Goal: Contribute content: Contribute content

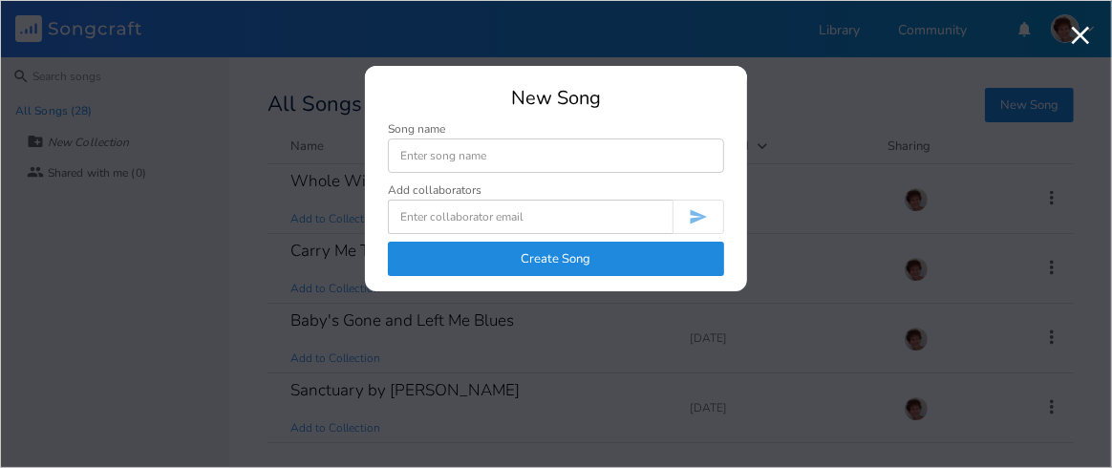
click at [572, 148] on input at bounding box center [556, 156] width 336 height 34
type input "Stand"
click at [555, 252] on button "Create Song" at bounding box center [556, 259] width 336 height 34
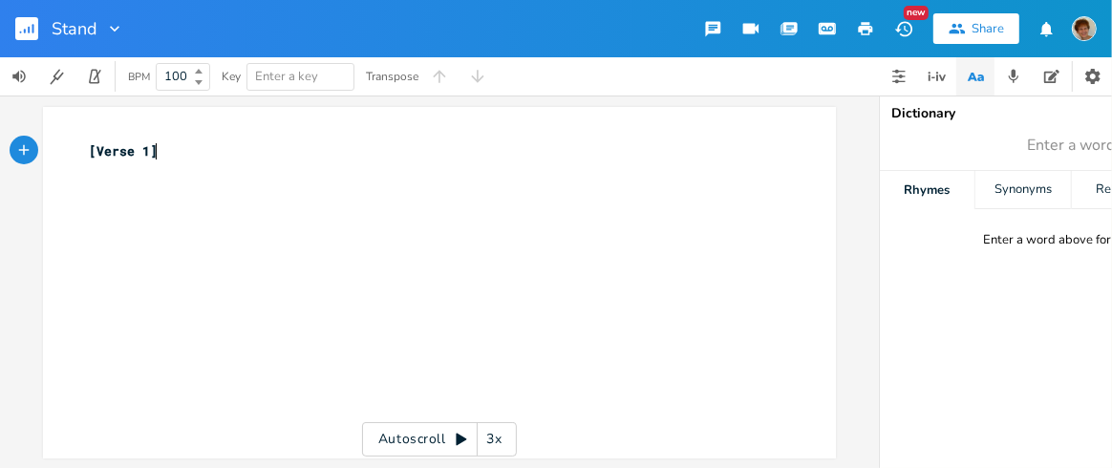
type textarea "S"
drag, startPoint x: 152, startPoint y: 191, endPoint x: 195, endPoint y: 188, distance: 43.1
click at [154, 191] on div "xxxxxxxxxx [Verse 1] ​" at bounding box center [454, 301] width 738 height 327
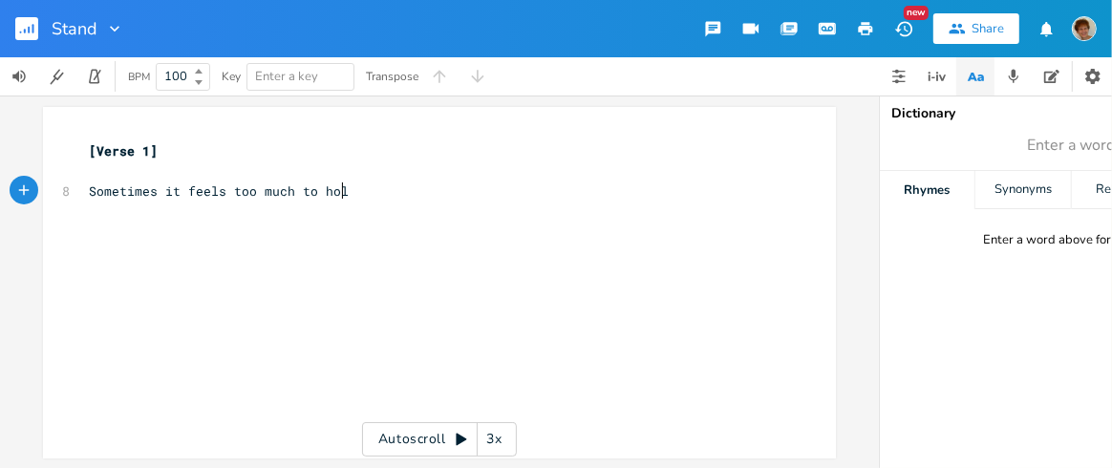
type textarea "Sometimes it feels too much to hold"
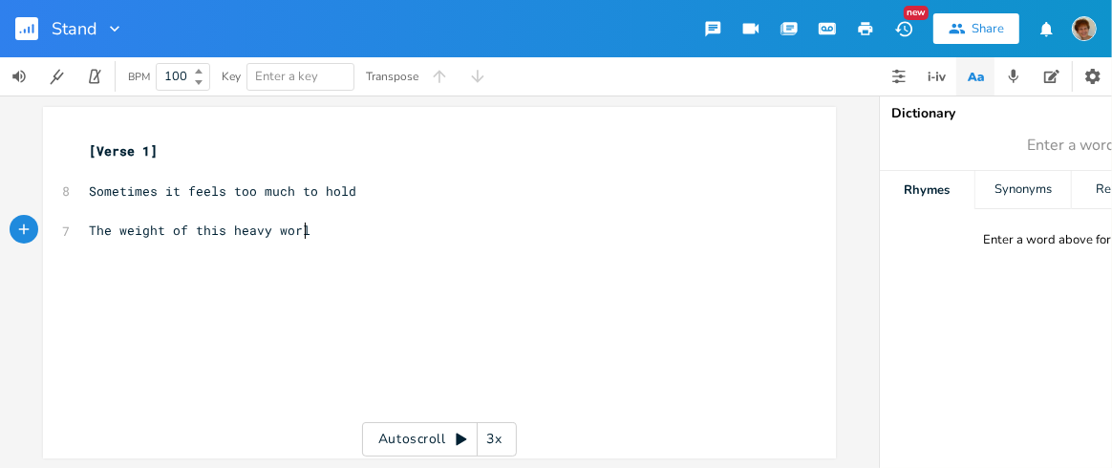
type textarea "The weight of this heavy world"
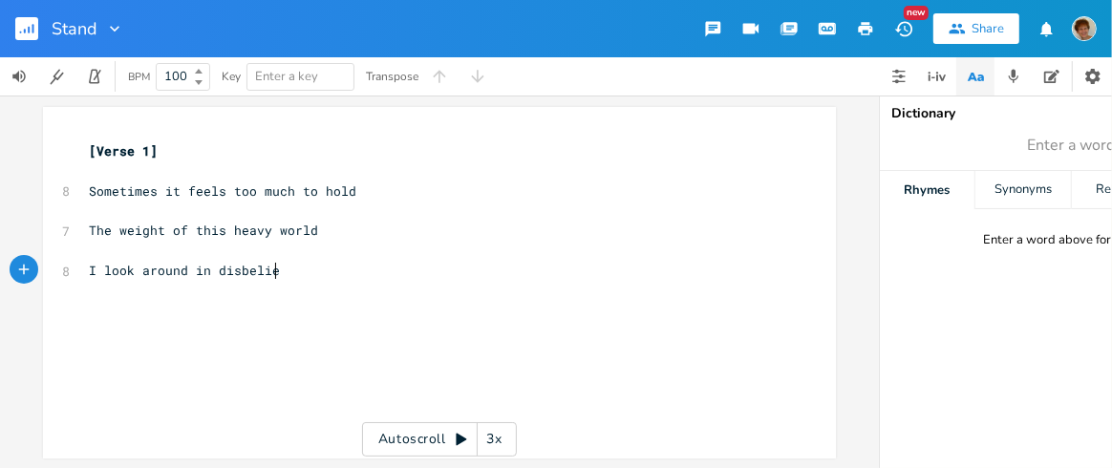
type textarea "I look around in disbelief"
click at [290, 266] on pre "I look around in disbelief" at bounding box center [430, 271] width 690 height 20
type textarea "Seems everywhere I turn"
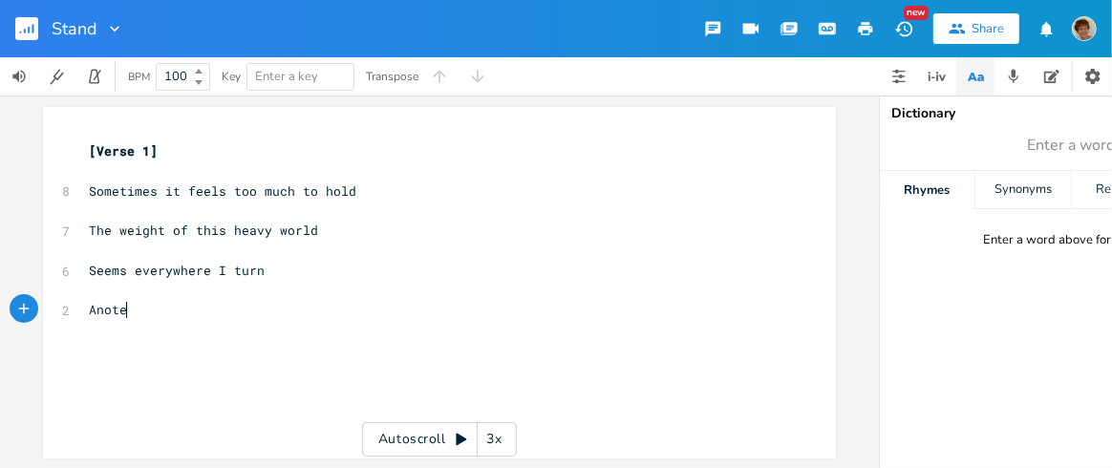
type textarea "Anoteh"
type textarea "her's"
type textarea "pillar's trashed and burned"
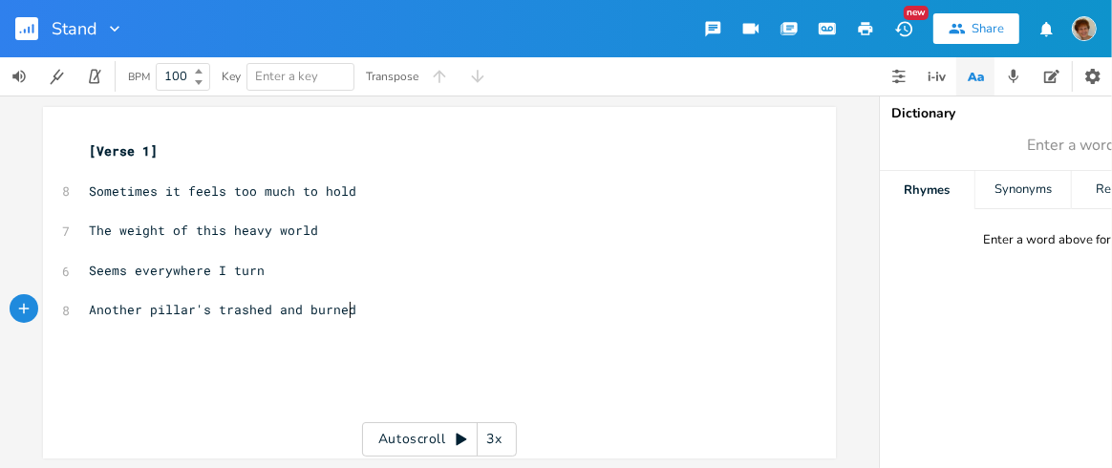
scroll to position [0, 155]
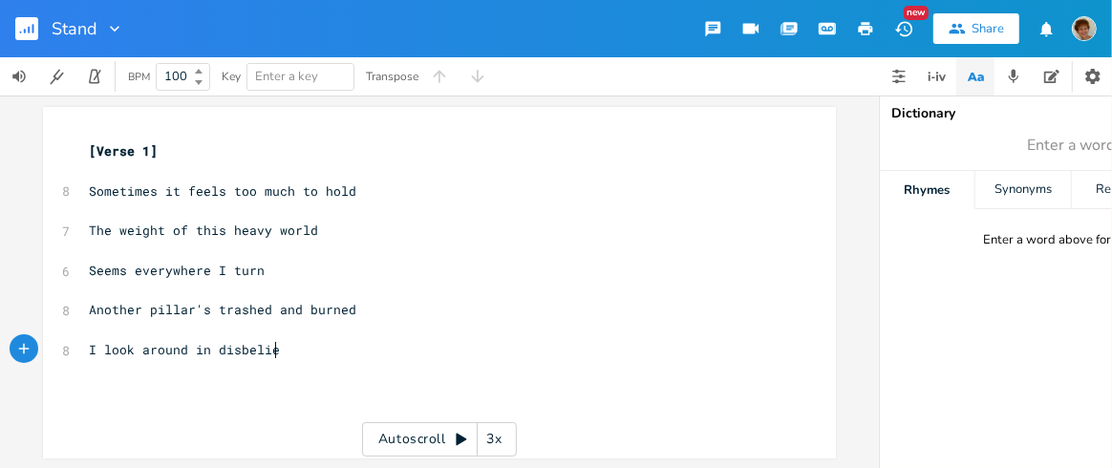
type textarea "I look around in disbelief"
type textarea "I"
type textarea "And cannot bear to see"
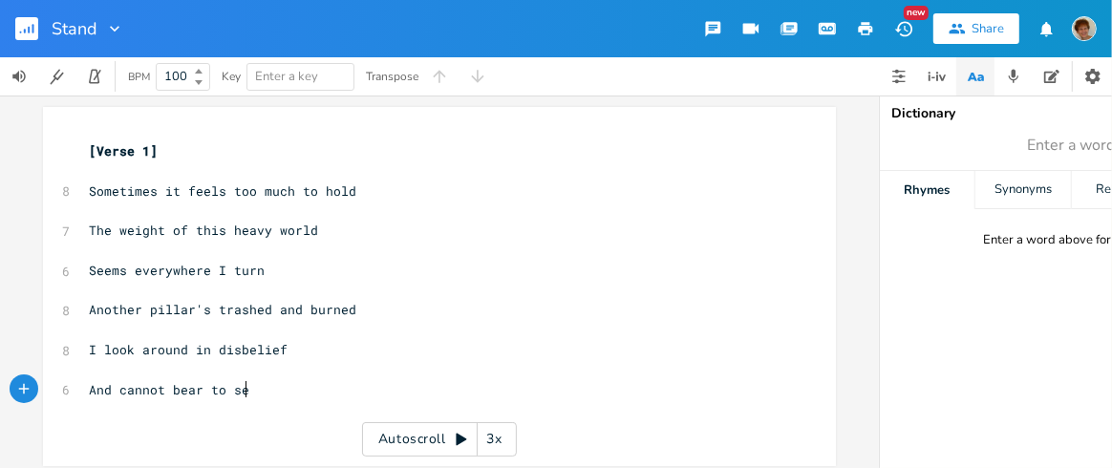
scroll to position [0, 130]
type textarea "What's meant to hold us"
type textarea "All that was put in place"
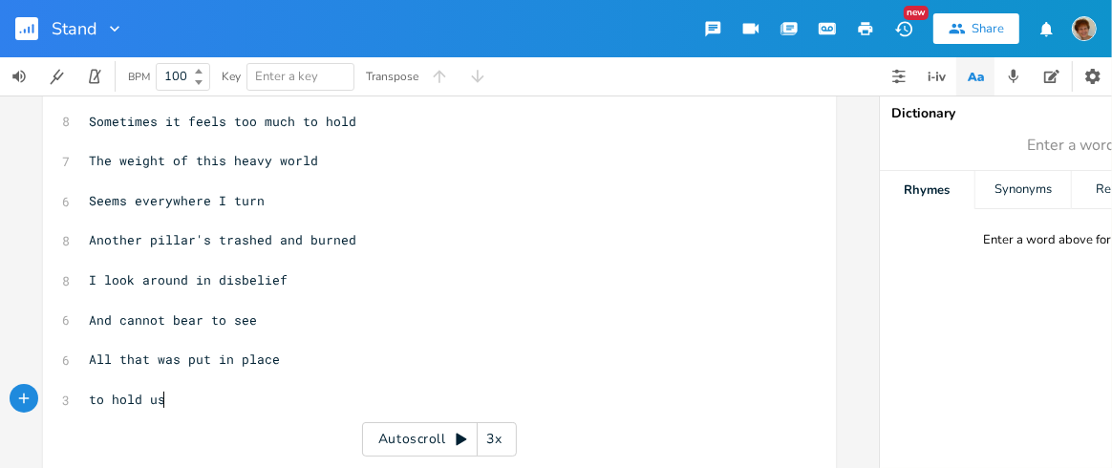
scroll to position [0, 54]
type textarea "to hold us up"
click at [300, 354] on pre "All that was put in place" at bounding box center [430, 360] width 690 height 20
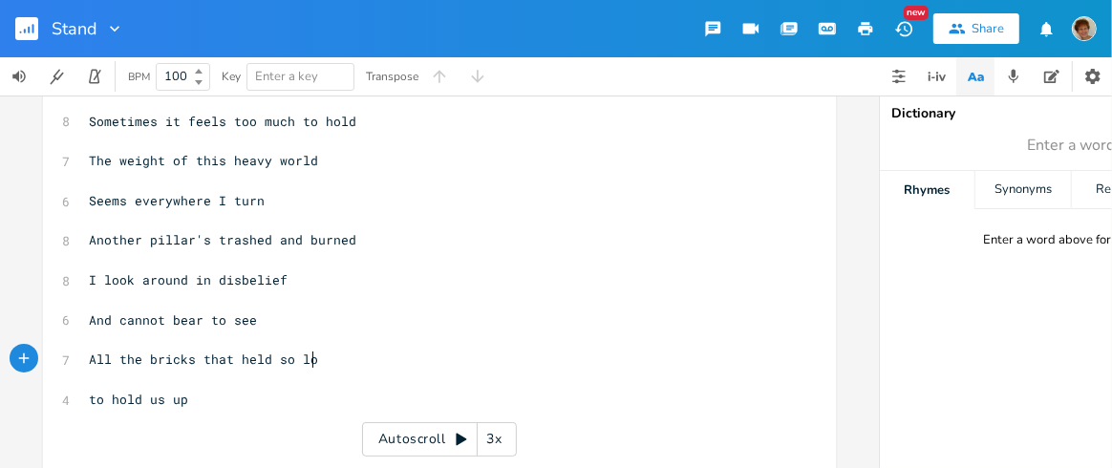
type textarea "e bricks that held so long"
click at [208, 401] on pre "to hold us up" at bounding box center [430, 400] width 690 height 20
type textarea "C"
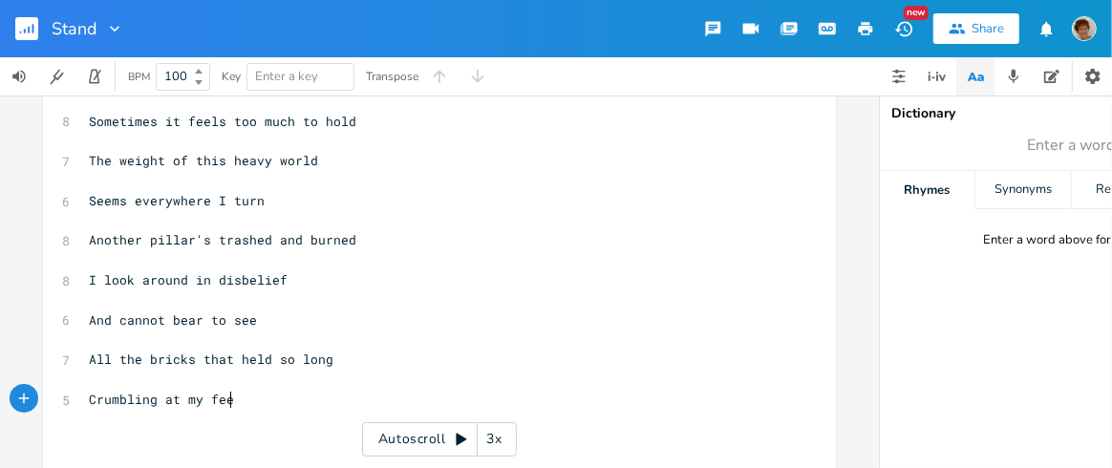
type textarea "Crumbling at my feet"
click at [187, 358] on span "All the bricks that held so long" at bounding box center [211, 359] width 245 height 17
type textarea "The building blocks"
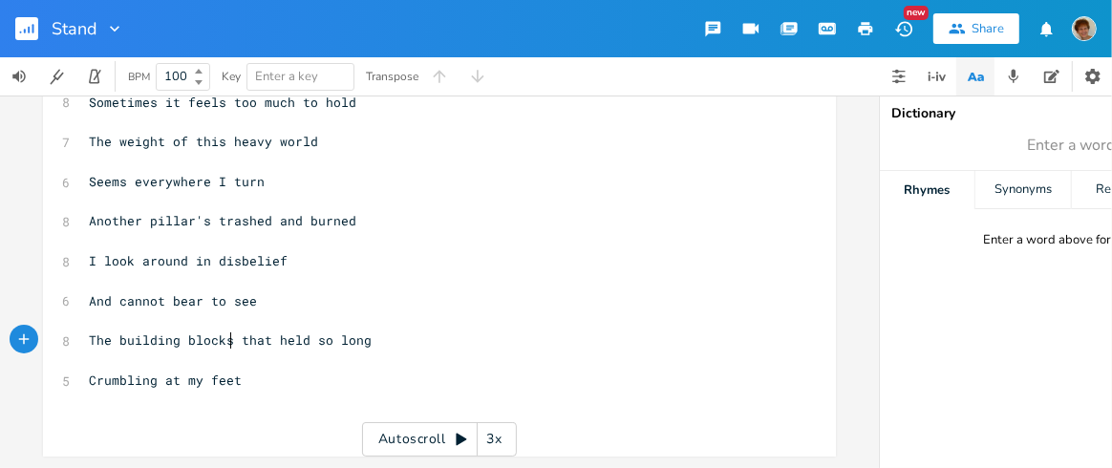
scroll to position [99, 0]
click at [276, 376] on pre "Crumbling at my feet" at bounding box center [430, 381] width 690 height 20
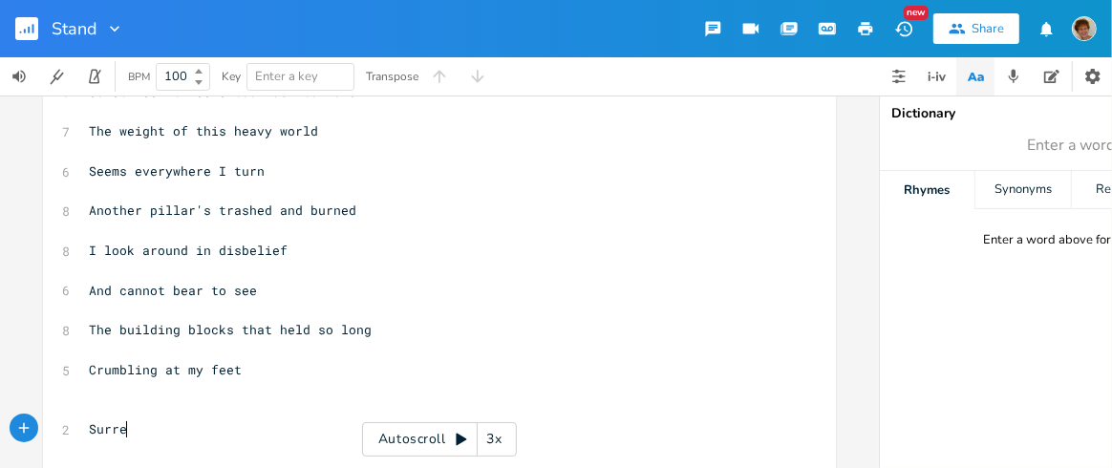
type textarea "Surrel"
type textarea "al,"
type textarea "like slow motion"
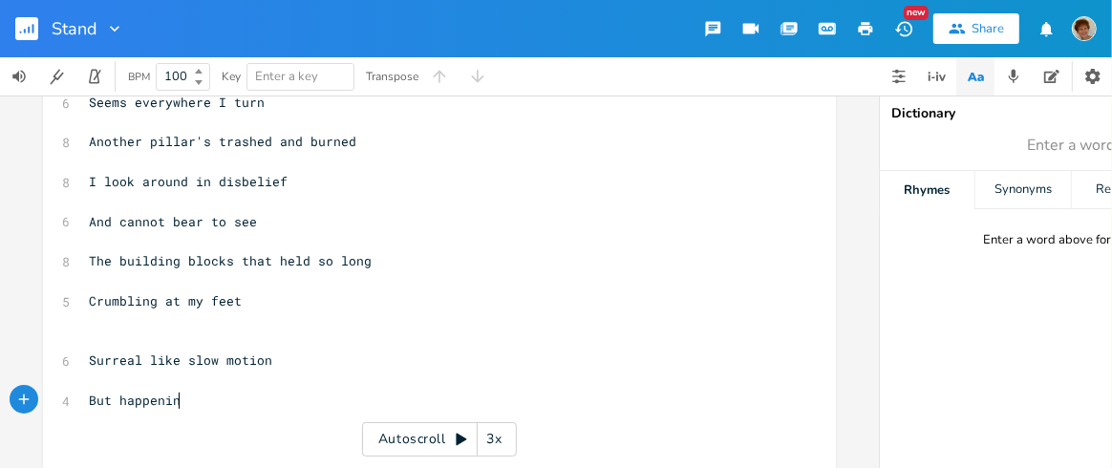
scroll to position [0, 82]
type textarea "But happening so far"
type textarea "st"
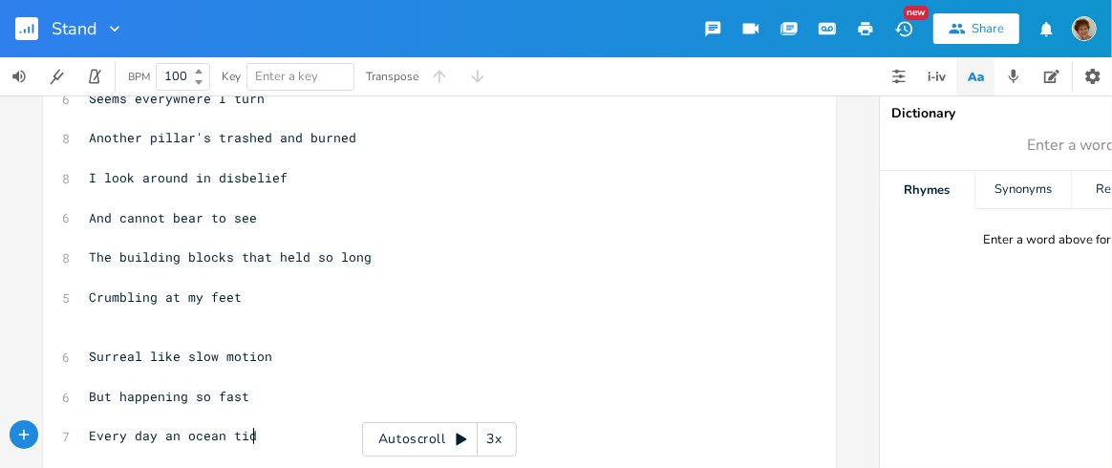
type textarea "Every day an ocean tide"
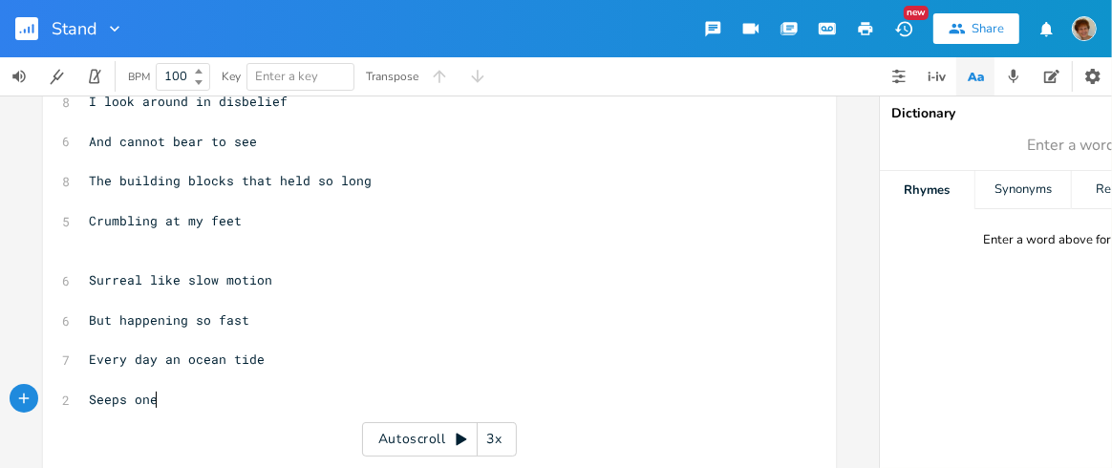
type textarea "Seeps one"
type textarea "weed"
type textarea "ps"
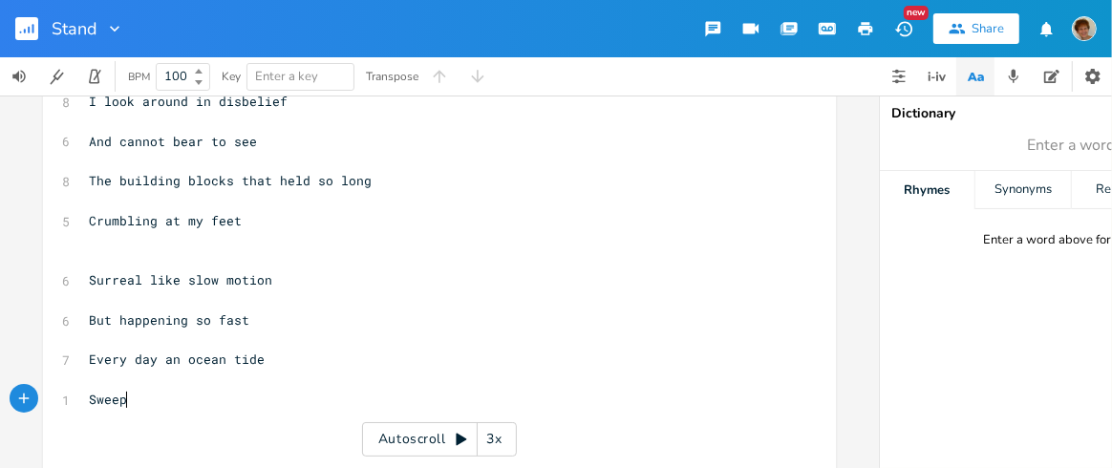
scroll to position [0, 11]
click at [366, 183] on pre "The building blocks that held so long" at bounding box center [430, 181] width 690 height 20
type textarea "foundation that we built"
type textarea "worl"
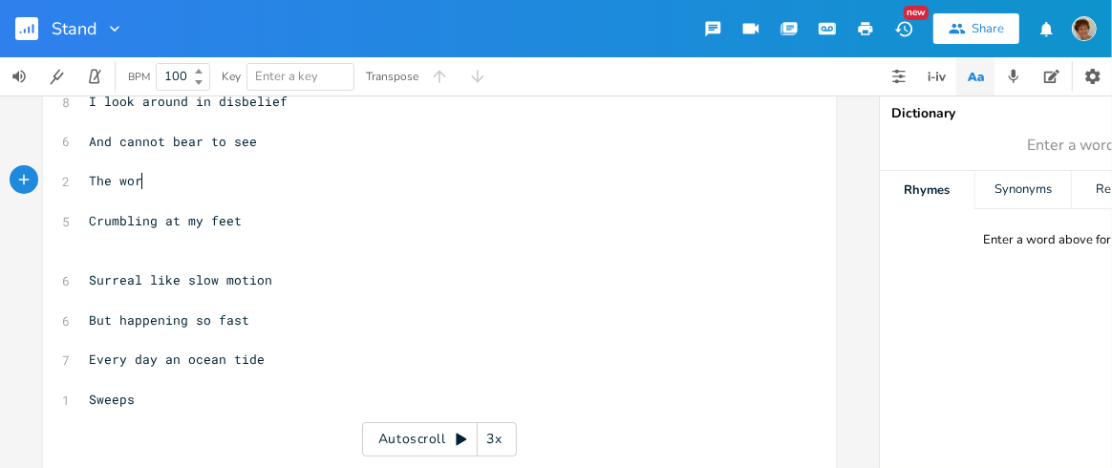
scroll to position [0, 25]
type textarea "land that generations built"
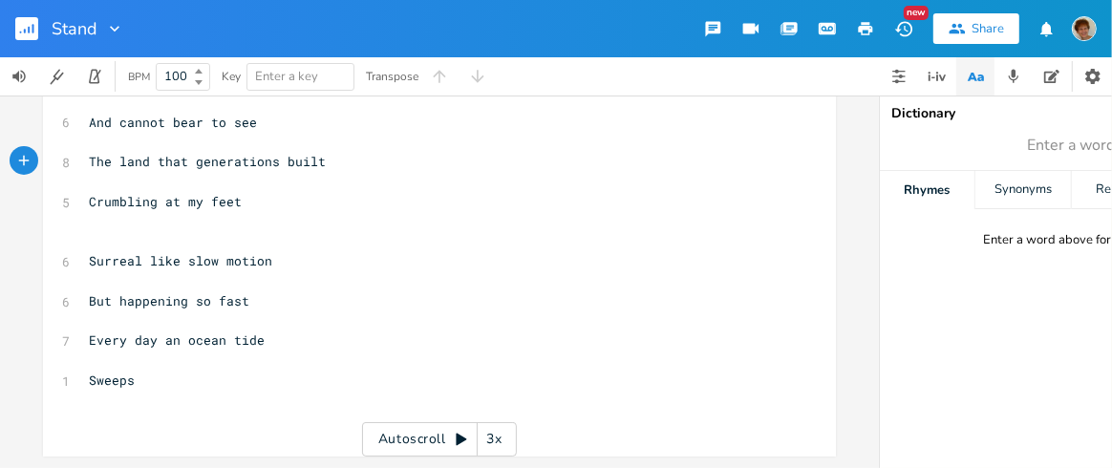
scroll to position [278, 0]
click at [158, 371] on pre "Sweeps" at bounding box center [430, 381] width 690 height 20
type textarea "one more r"
type textarea "dreams and prayers away"
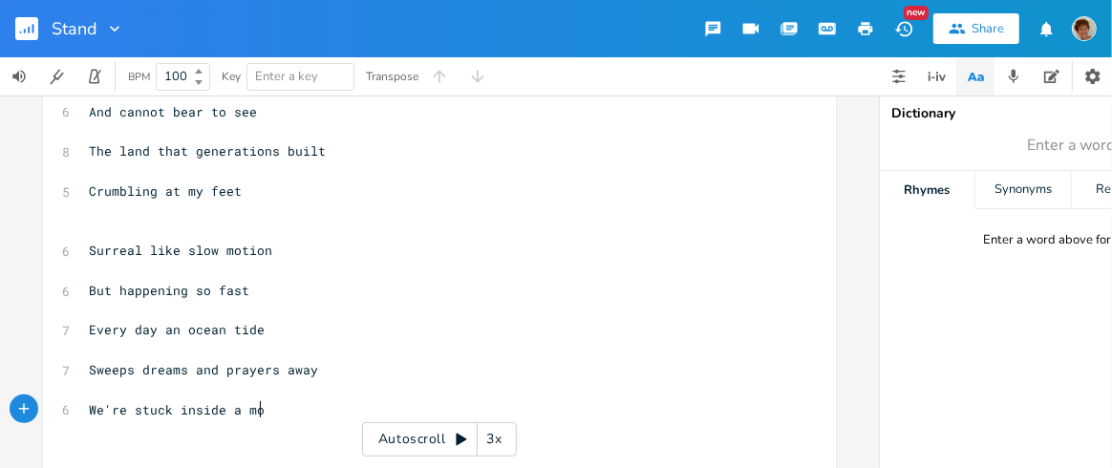
type textarea "We're stuck inside a moi"
type textarea "vie"
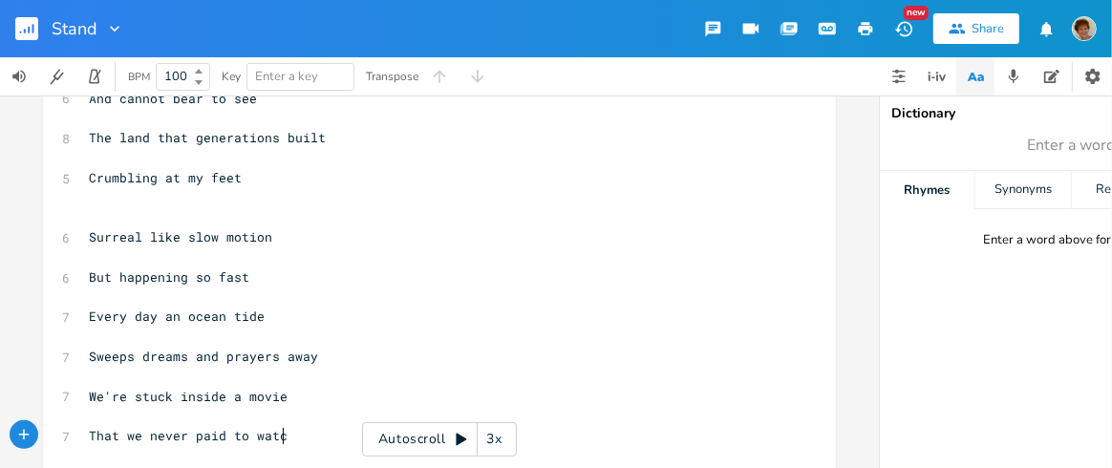
scroll to position [0, 161]
type textarea "That we never paid to watch"
type textarea "see"
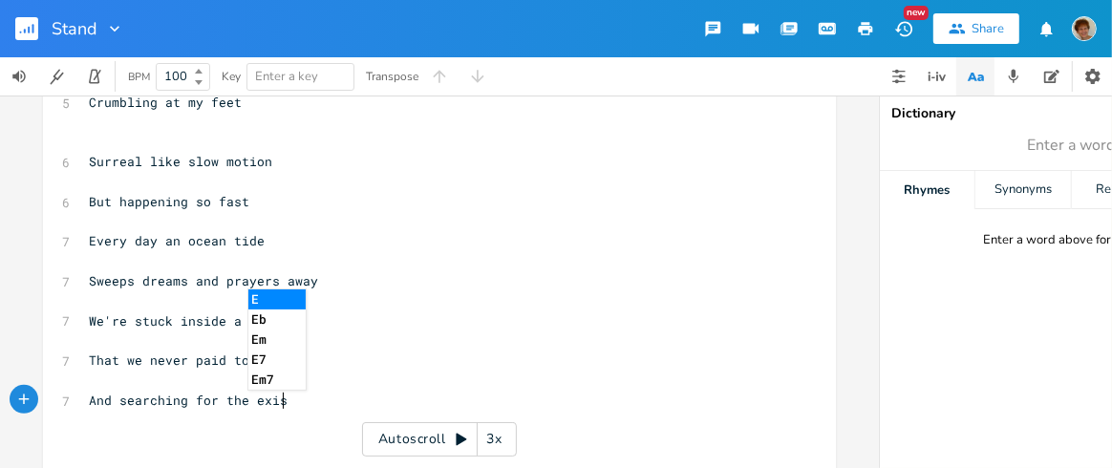
type textarea "And searching for the exists"
type textarea "ts"
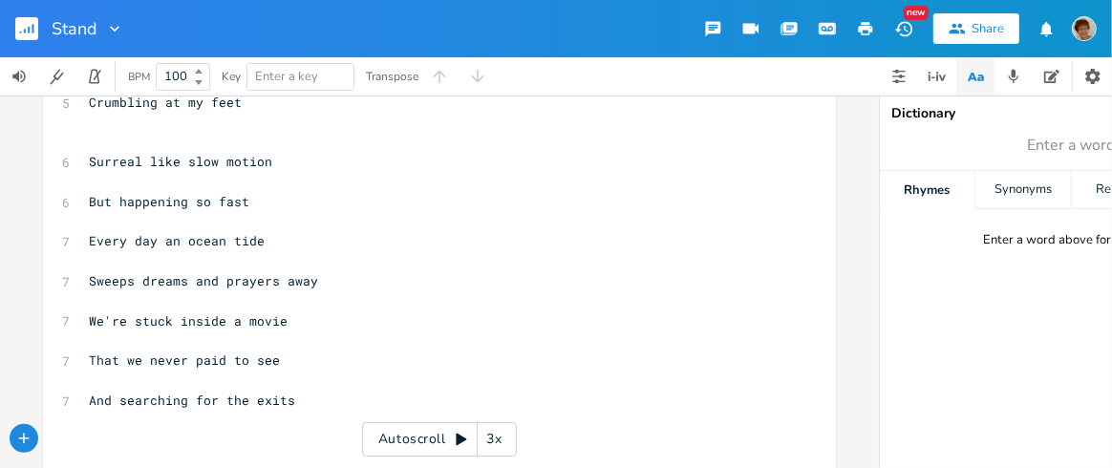
scroll to position [371, 0]
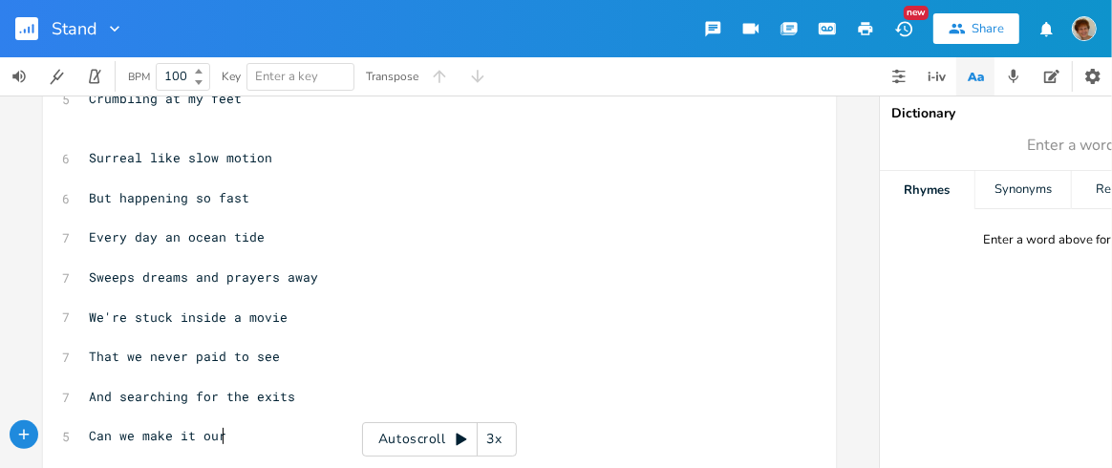
type textarea "Can we make it our,"
type textarea "t, break free?"
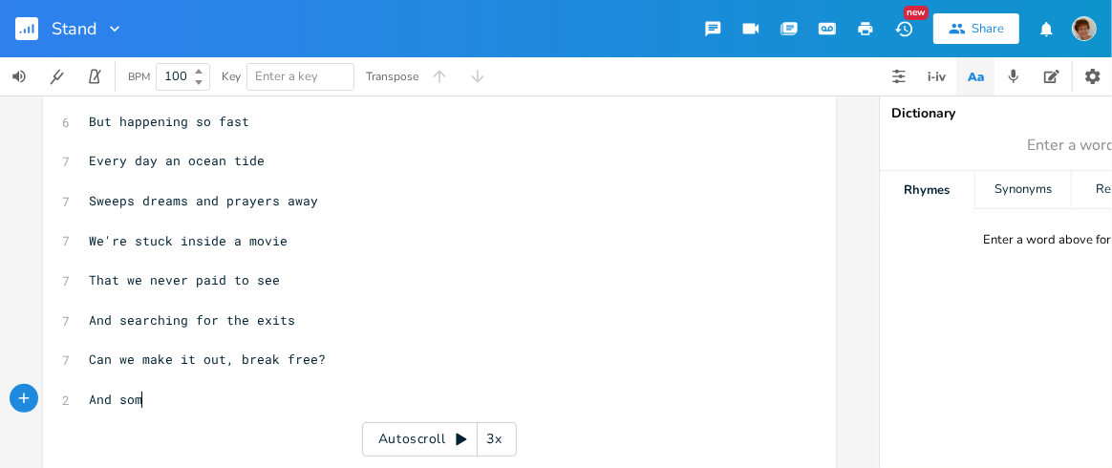
type textarea "And some"
type textarea "ewhere in the distance"
type textarea "Like t"
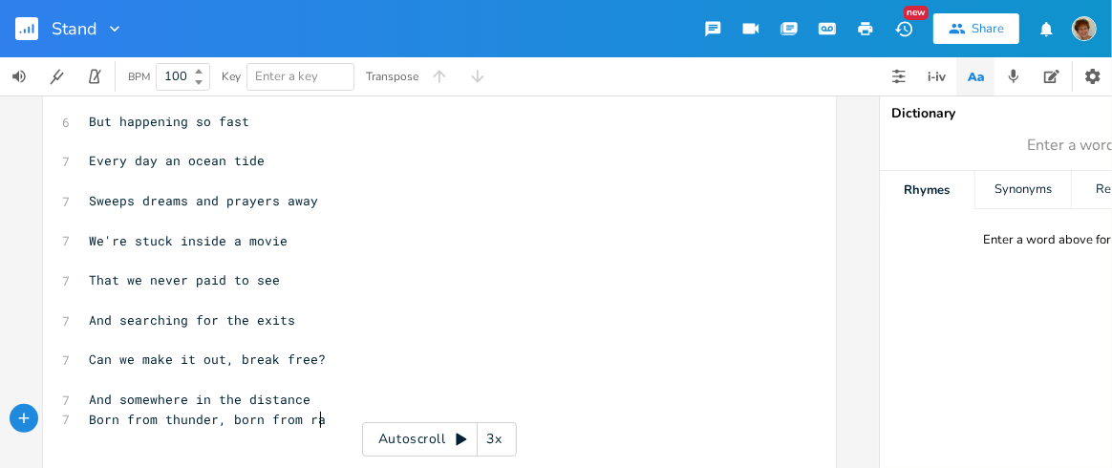
scroll to position [0, 190]
type textarea "Born from thunder, born from rain"
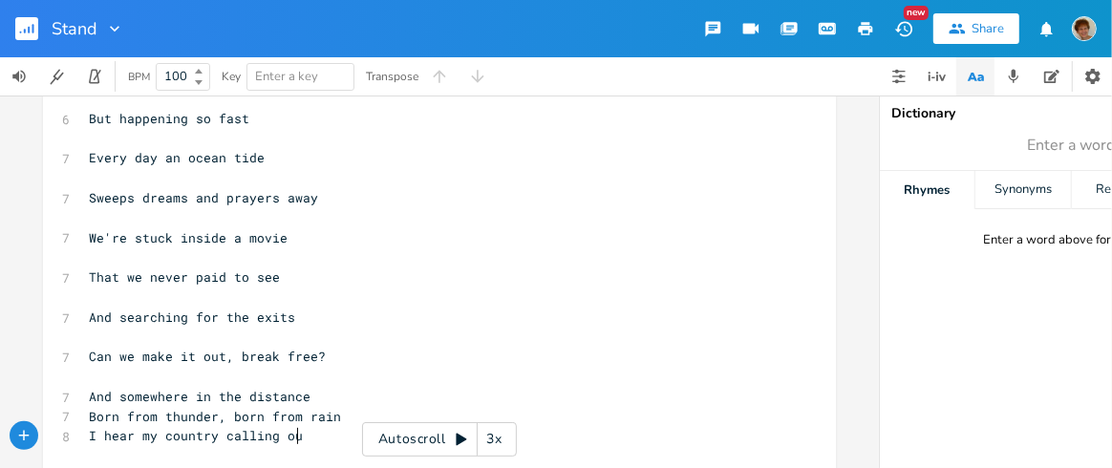
type textarea "I hear my country calling out"
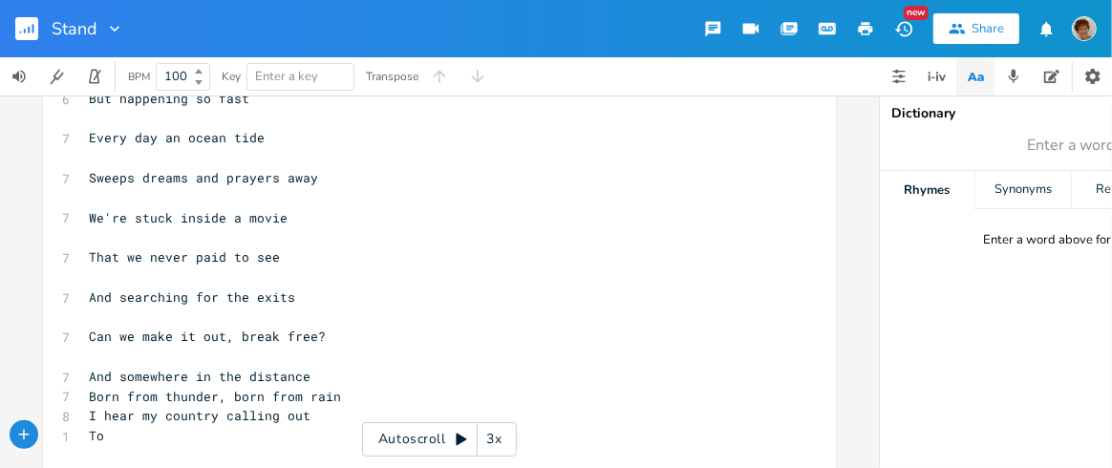
scroll to position [0, 15]
type textarea "To us in all her pain"
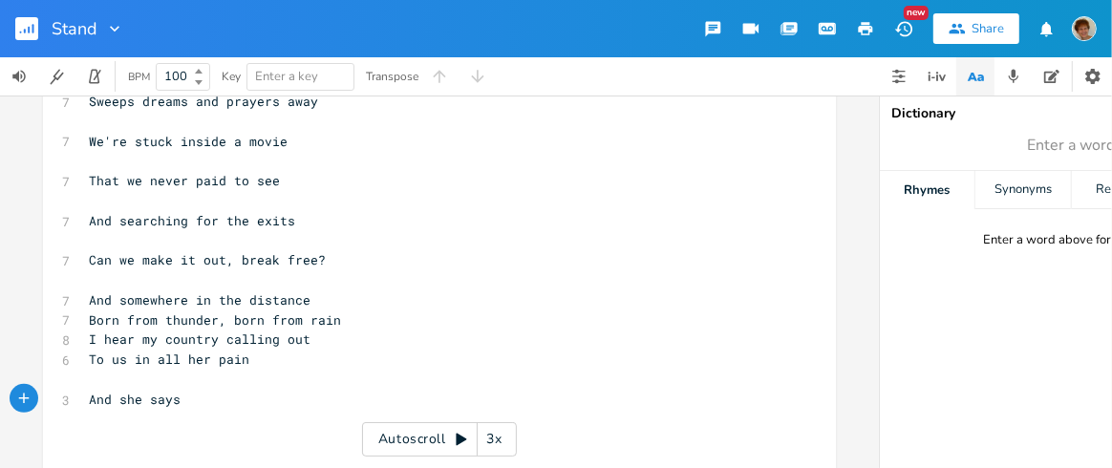
type textarea "And she says:"
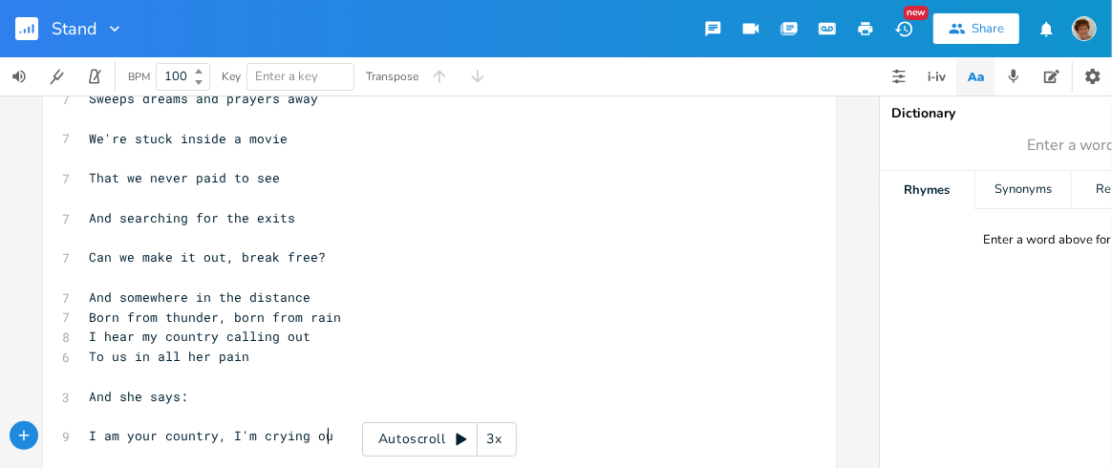
scroll to position [0, 181]
type textarea "I am your country, I'm crying out"
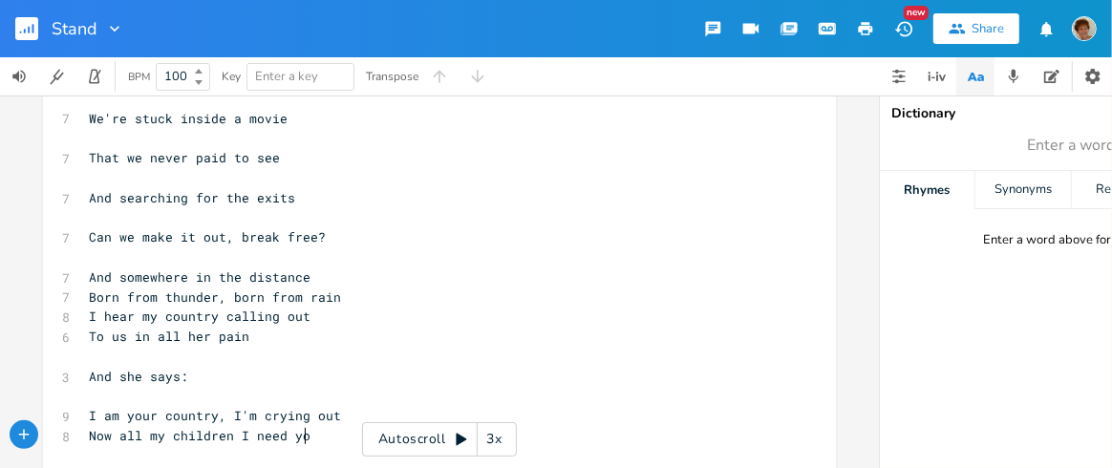
type textarea "Now all my children I need you"
click at [209, 328] on span "To us in all her pain" at bounding box center [169, 336] width 161 height 17
type textarea "weariness, her"
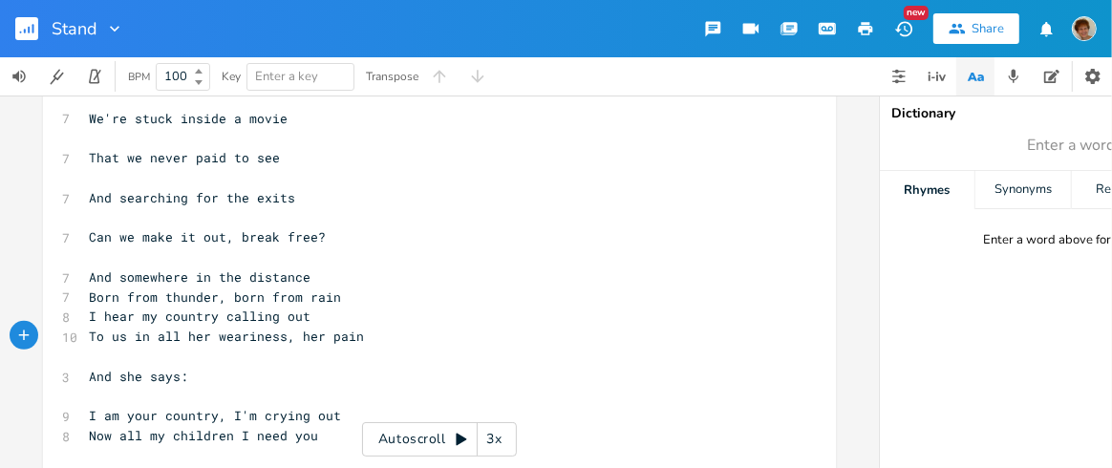
click at [306, 311] on pre "I hear my country calling out" at bounding box center [430, 317] width 690 height 20
type textarea "to us"
click at [181, 330] on span "To us in all her weariness, her pain" at bounding box center [226, 336] width 275 height 17
type textarea "In"
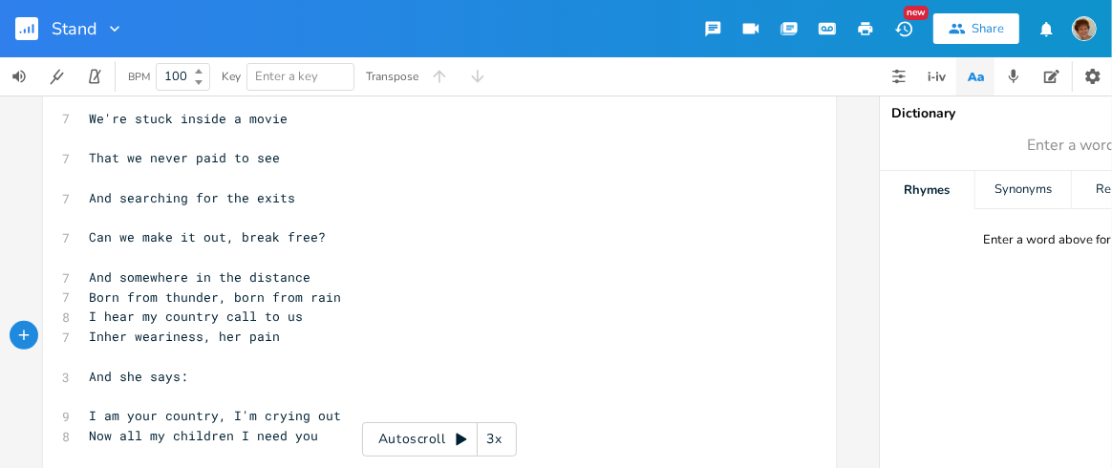
scroll to position [0, 11]
click at [257, 310] on span "I hear my country call to us" at bounding box center [196, 316] width 214 height 17
click at [247, 311] on span "I hear my country call to us" at bounding box center [196, 316] width 214 height 17
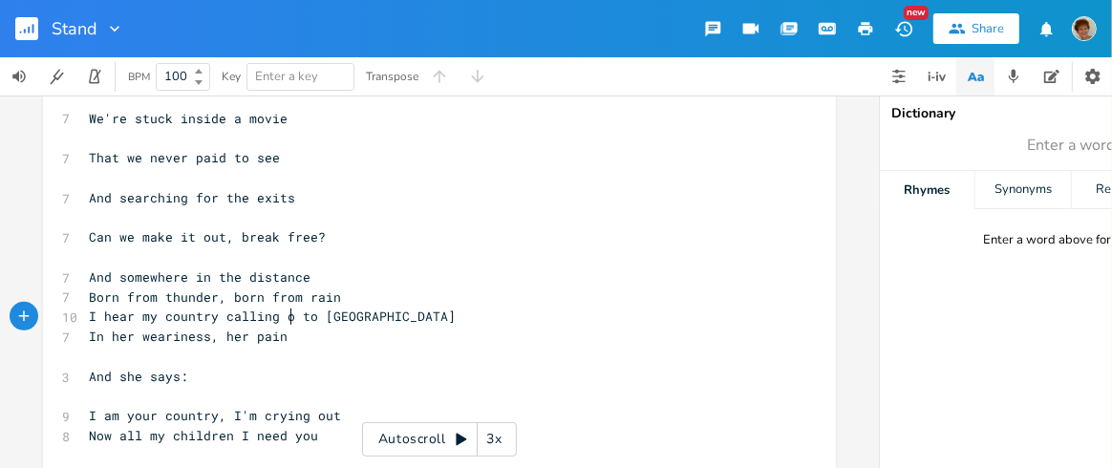
type textarea "ing out"
click at [148, 316] on span "I hear my country calling out to [GEOGRAPHIC_DATA]" at bounding box center [280, 316] width 382 height 17
click at [277, 308] on pre "I hear country calling out to us" at bounding box center [430, 317] width 690 height 20
type textarea "l"
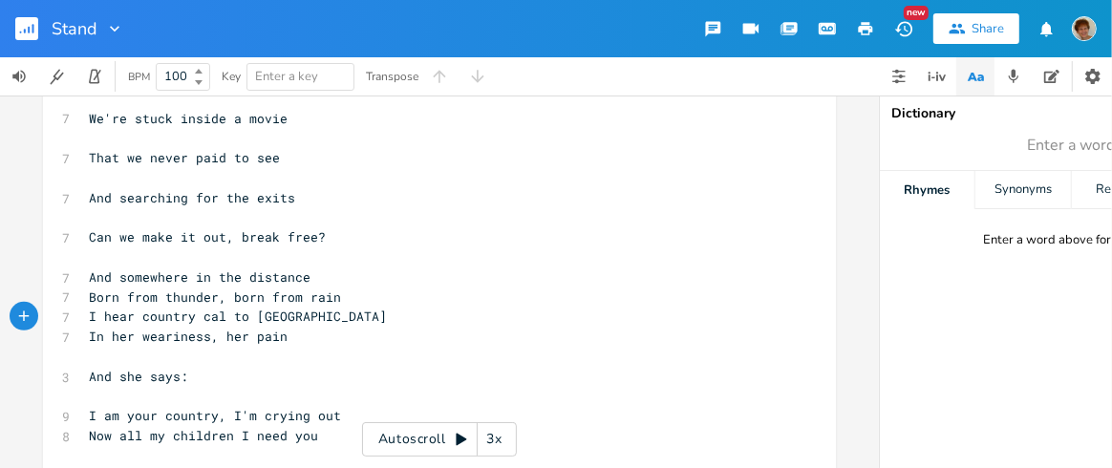
scroll to position [0, 4]
click at [184, 316] on span "I hear country call to [GEOGRAPHIC_DATA]" at bounding box center [242, 316] width 306 height 17
click at [104, 273] on span "And somewhere in the distance" at bounding box center [200, 277] width 222 height 17
type textarea "Yet"
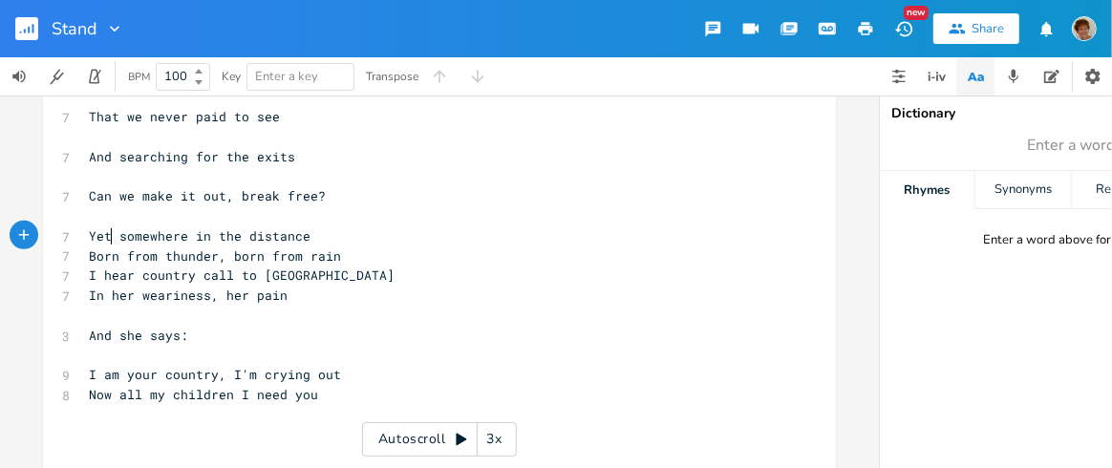
scroll to position [612, 0]
click at [302, 289] on pre "In her weariness, her pain" at bounding box center [430, 294] width 690 height 20
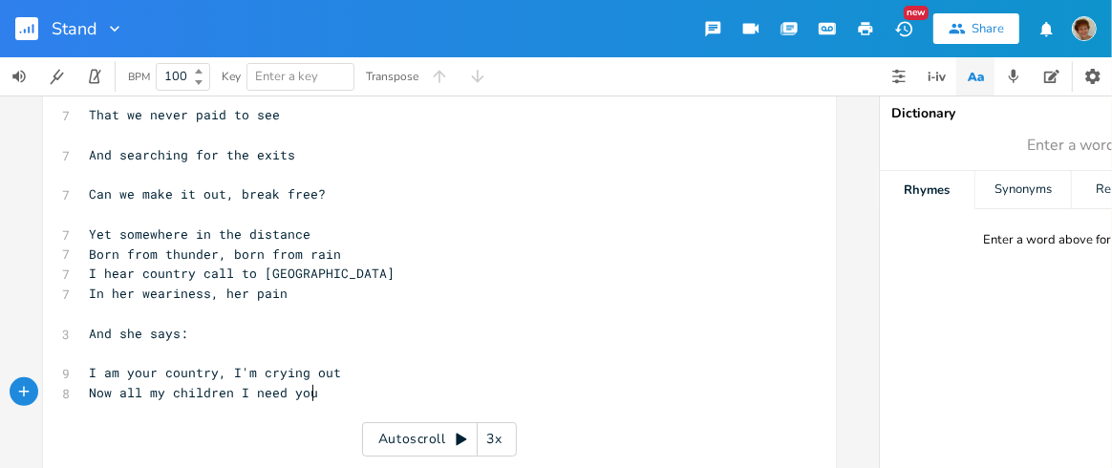
click at [313, 394] on pre "Now all my children I need you" at bounding box center [430, 393] width 690 height 20
click at [106, 386] on span "Now all my children I need you" at bounding box center [203, 392] width 229 height 17
click at [137, 391] on span "Now all my children I need you" at bounding box center [203, 392] width 229 height 17
click at [308, 390] on pre "Now my children I need you" at bounding box center [430, 393] width 690 height 20
type textarea "To be my voice"
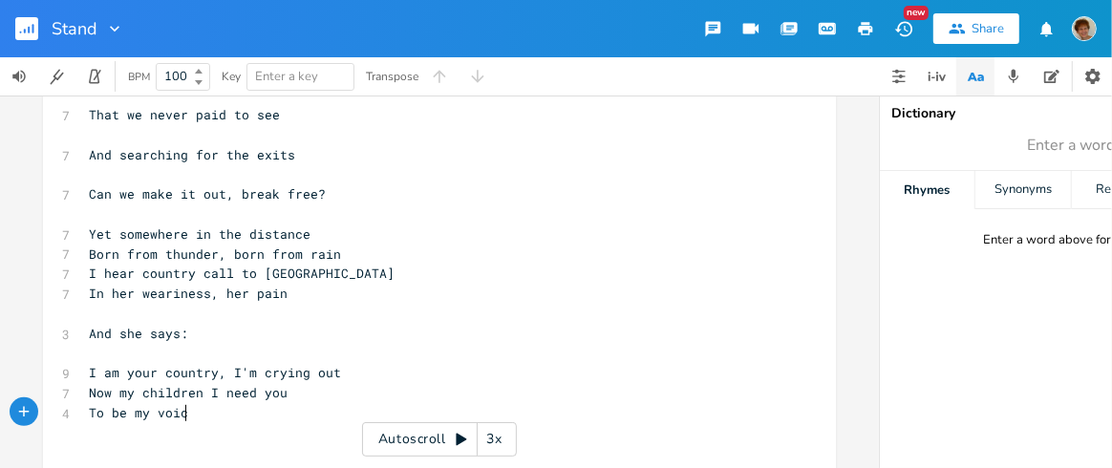
scroll to position [0, 82]
type textarea "It's very clear"
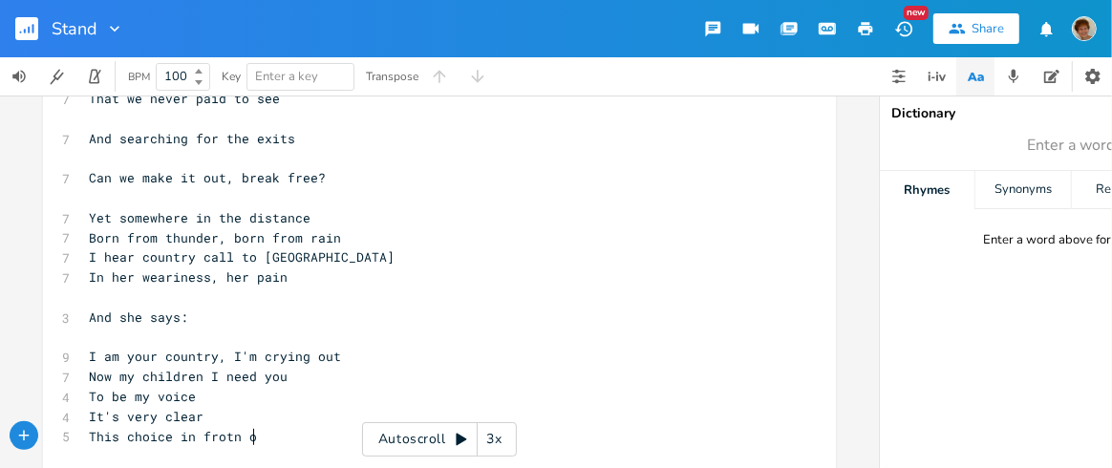
type textarea "This choice in frotn of"
type textarea "nt of you"
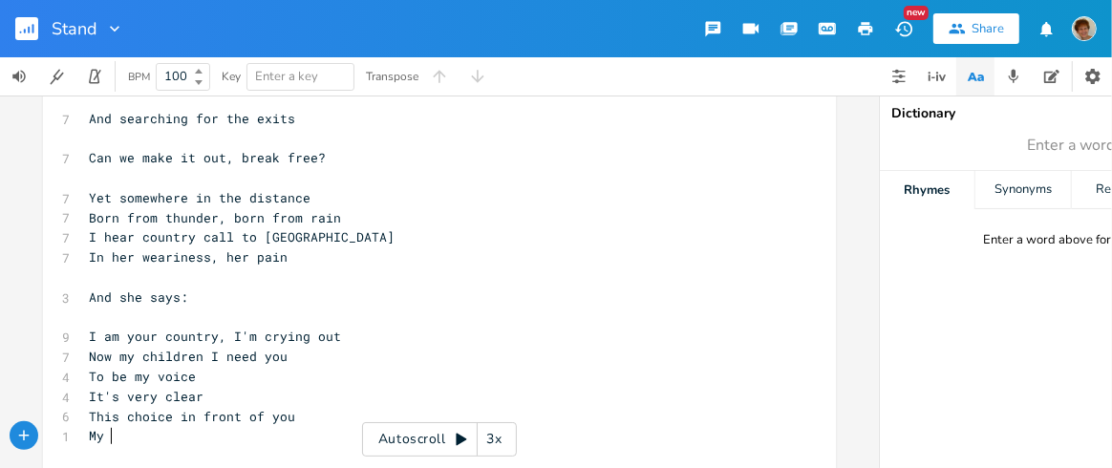
scroll to position [0, 18]
type textarea "My cyildre"
type textarea "children, hear me, how I'm begging you"
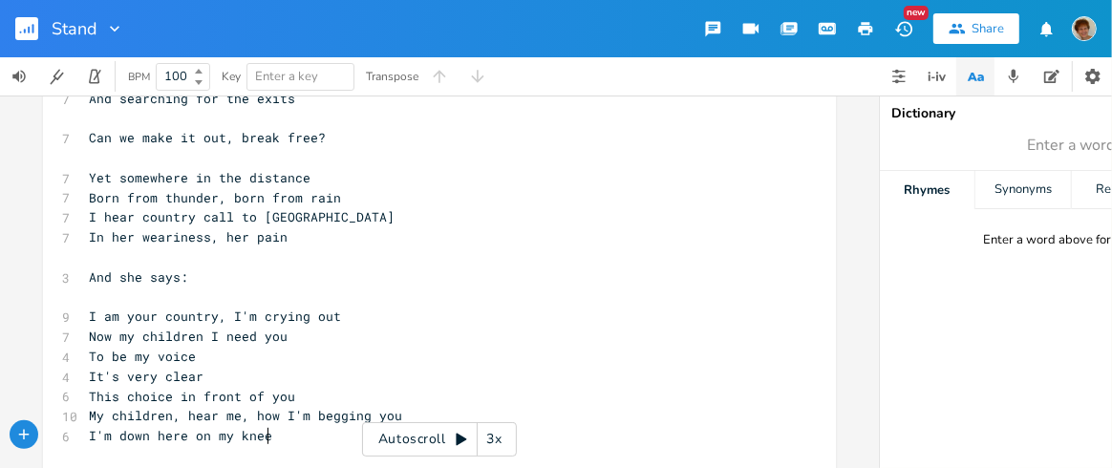
type textarea "I'm down here on my knees"
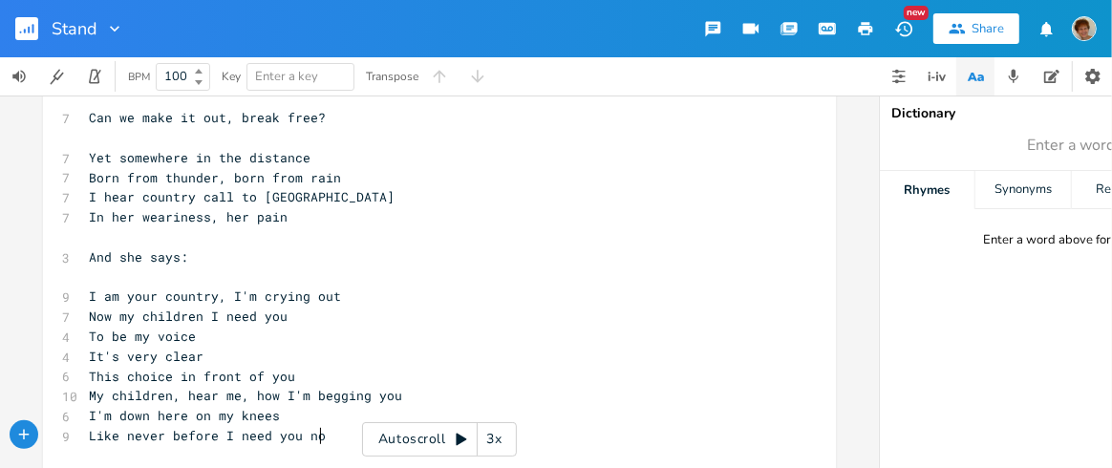
type textarea "Like never before I need you now"
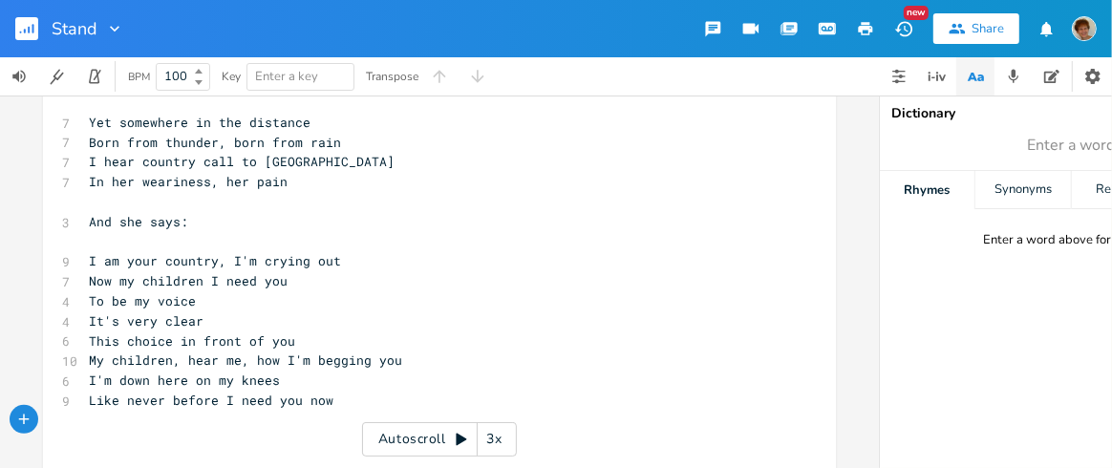
scroll to position [735, 0]
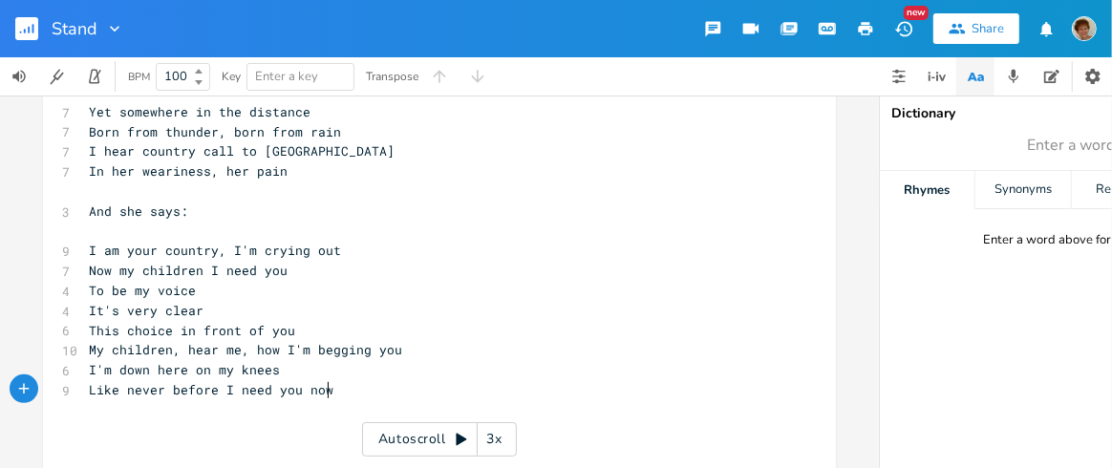
click at [375, 388] on pre "Like never before I need you now" at bounding box center [430, 390] width 690 height 20
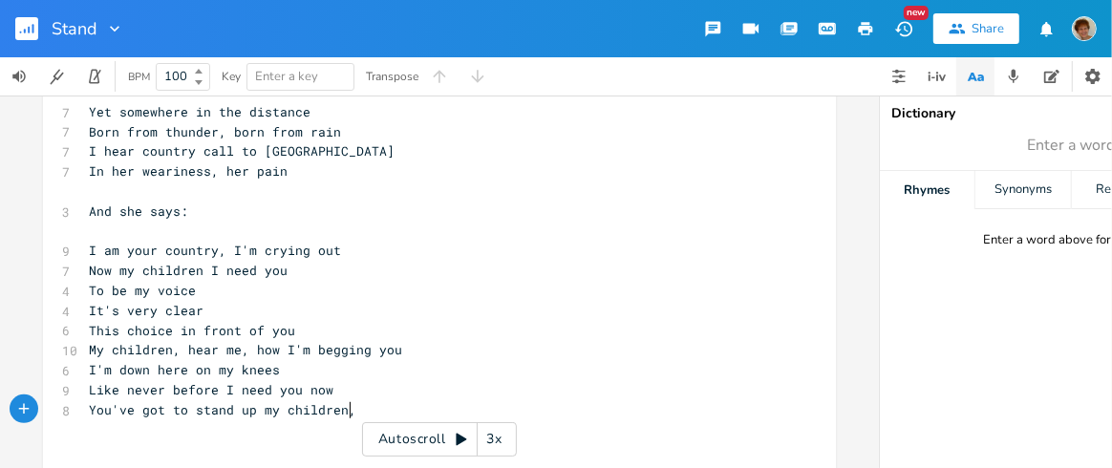
scroll to position [0, 198]
type textarea "You've got to stand up my children,'"
type textarea "You must stand up for me"
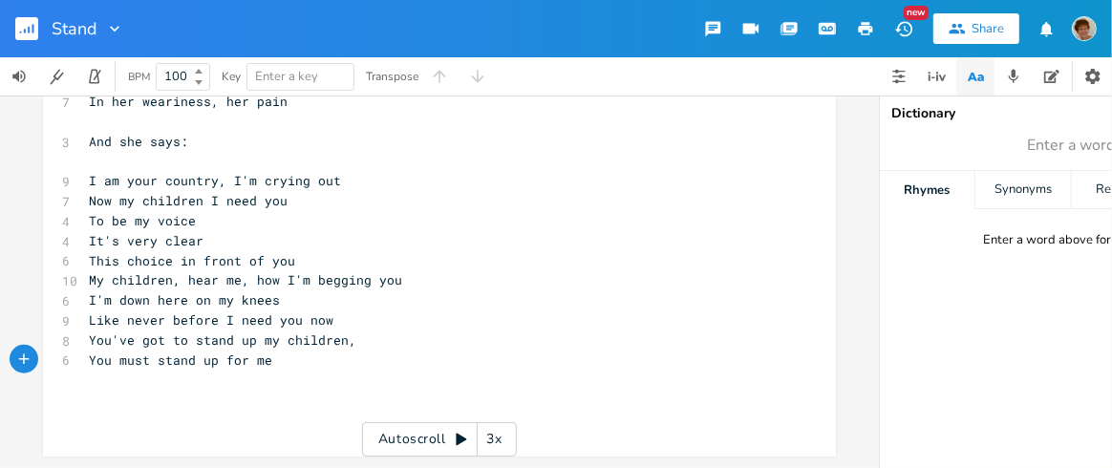
scroll to position [815, 0]
click at [302, 352] on pre "You must stand up for me" at bounding box center [430, 361] width 690 height 20
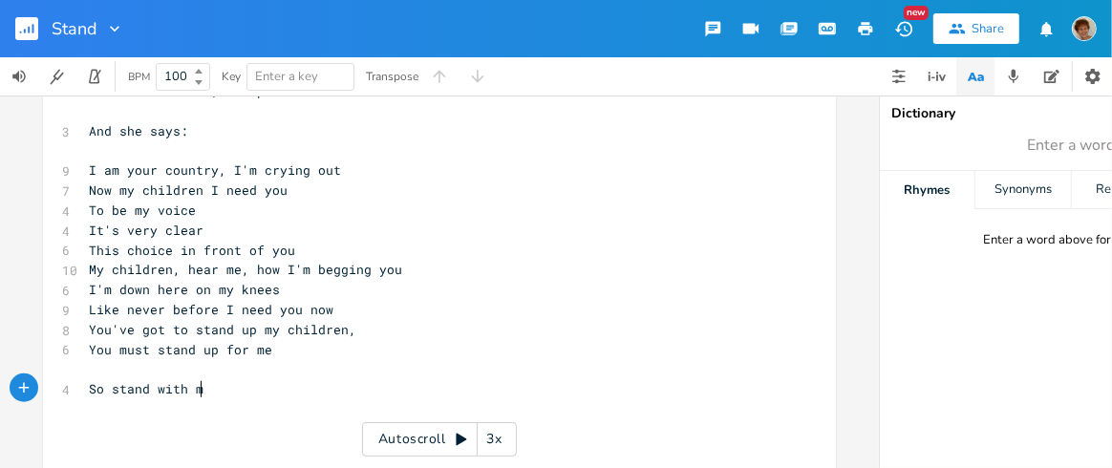
type textarea "So stand with me"
type textarea "And holn,"
type textarea "[PERSON_NAME]"
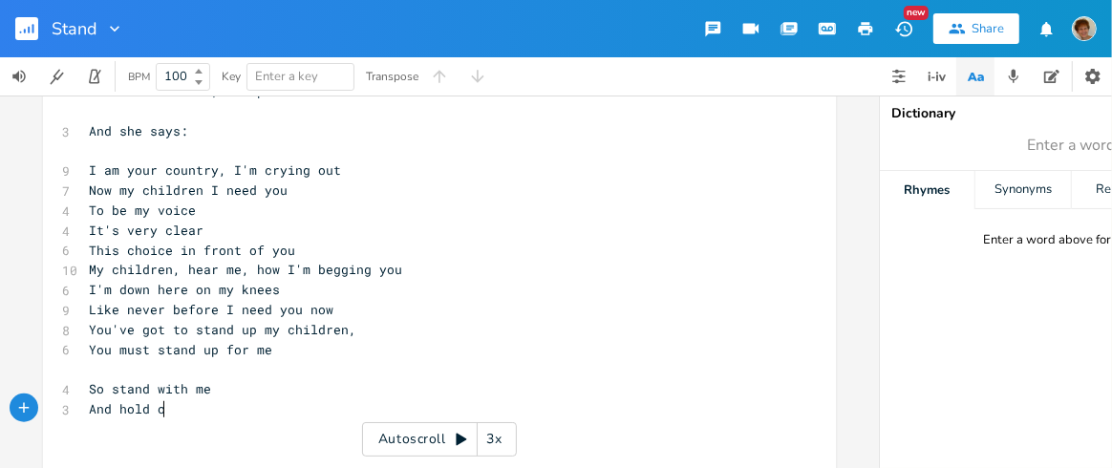
scroll to position [0, 37]
type textarea "n, hold on tight"
type textarea "To all that we"
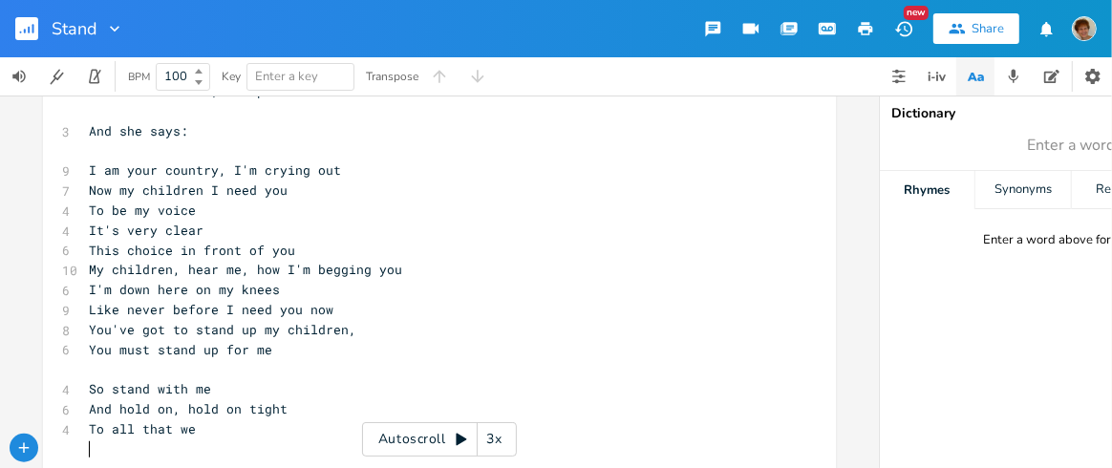
type textarea "B"
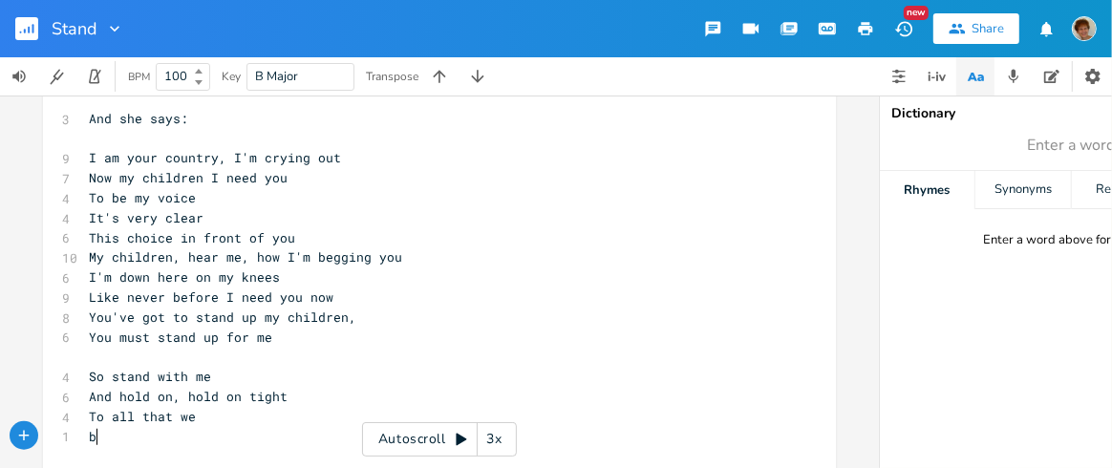
type textarea "b"
type textarea "elieve"
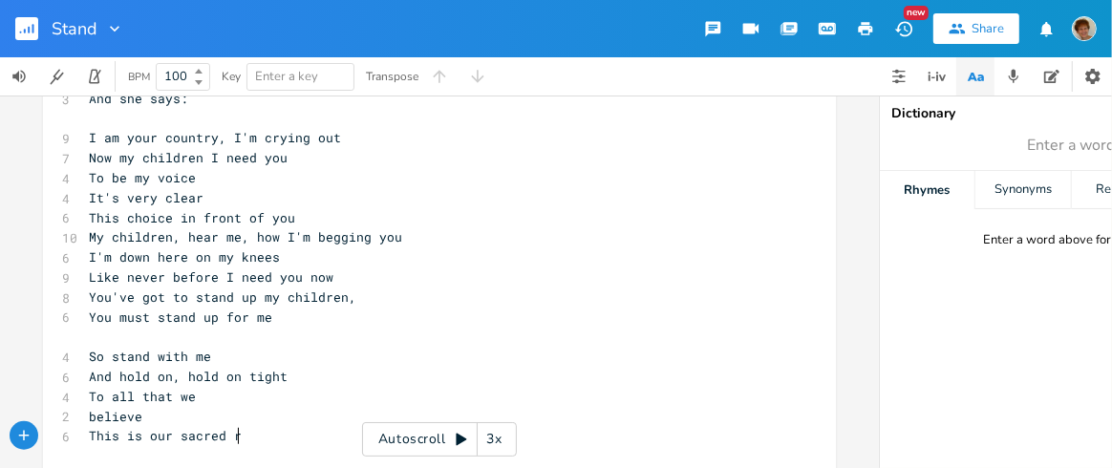
scroll to position [0, 108]
type textarea "This is our sacred ri"
type textarea "fight"
click at [162, 431] on span "This is our sacred fight" at bounding box center [180, 435] width 183 height 17
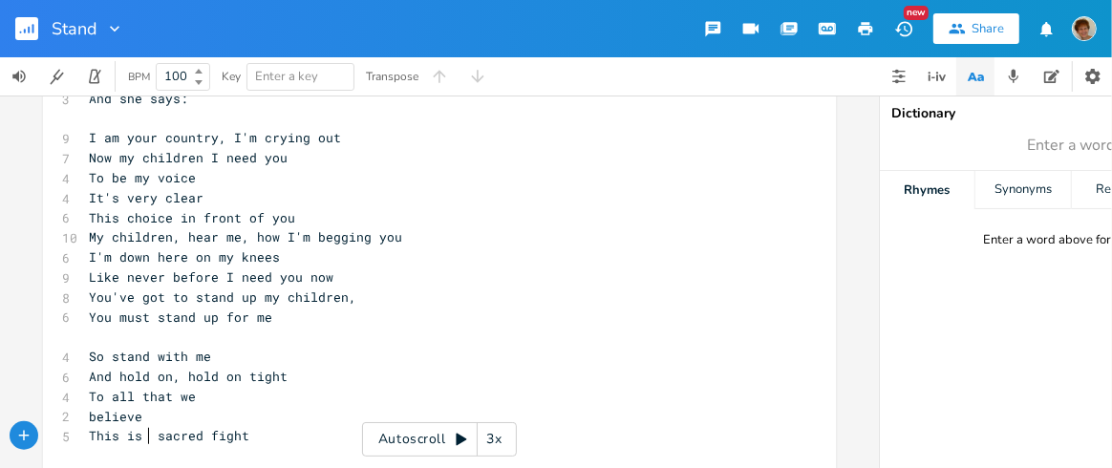
type textarea "a"
click at [255, 434] on pre "This is a sacred fight" at bounding box center [430, 436] width 690 height 20
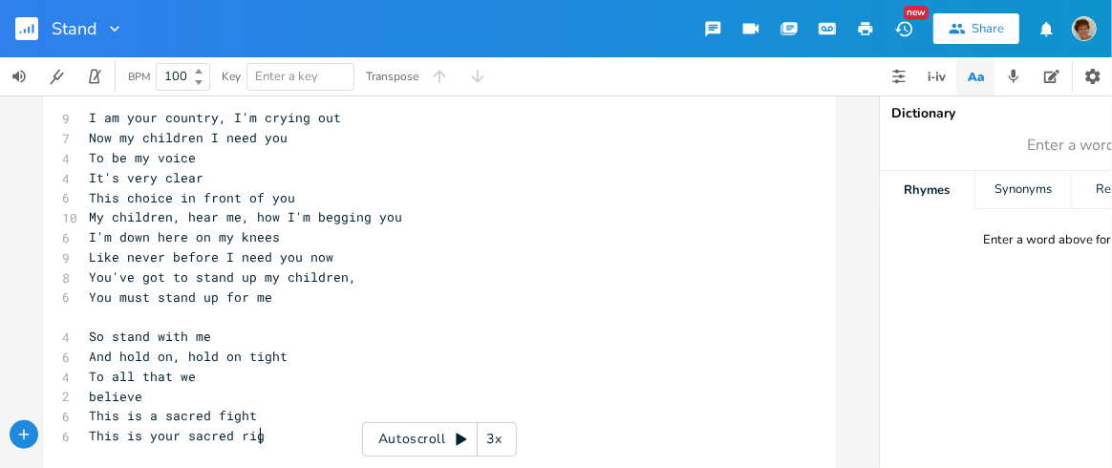
type textarea "This is your sacred right"
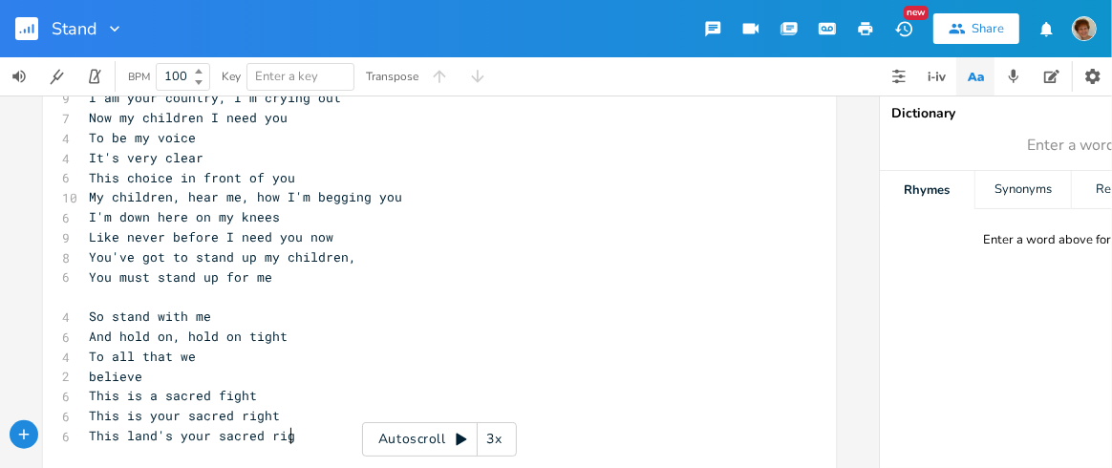
type textarea "This land's your sacred right"
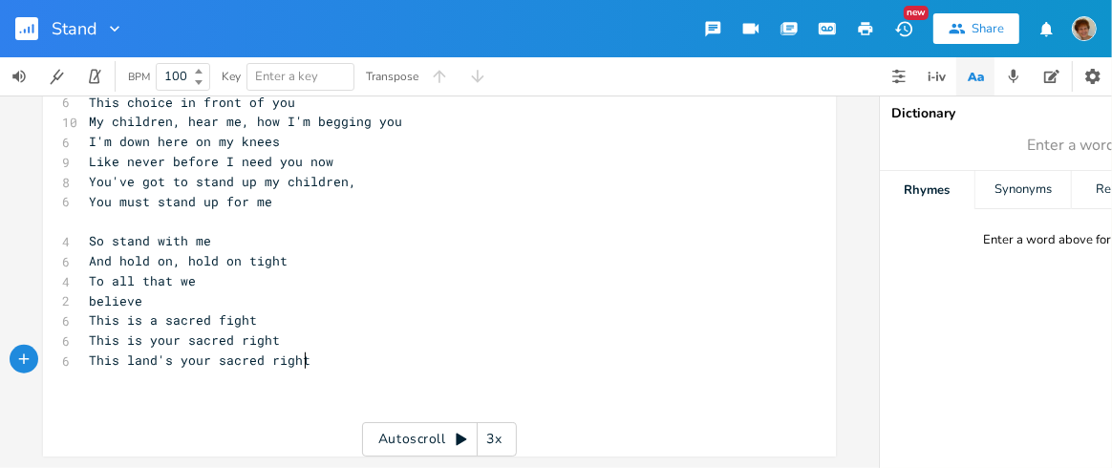
click at [323, 351] on pre "This land's your sacred right" at bounding box center [430, 361] width 690 height 20
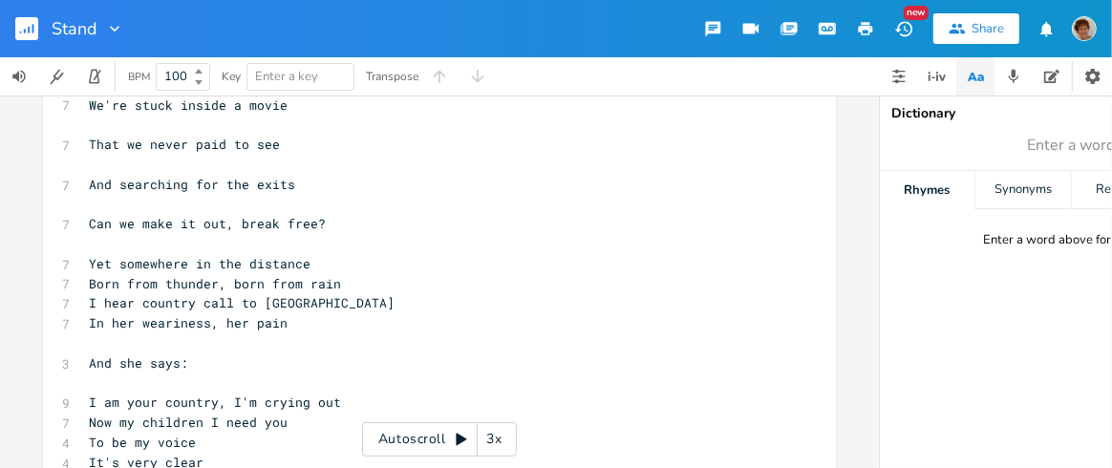
scroll to position [580, 0]
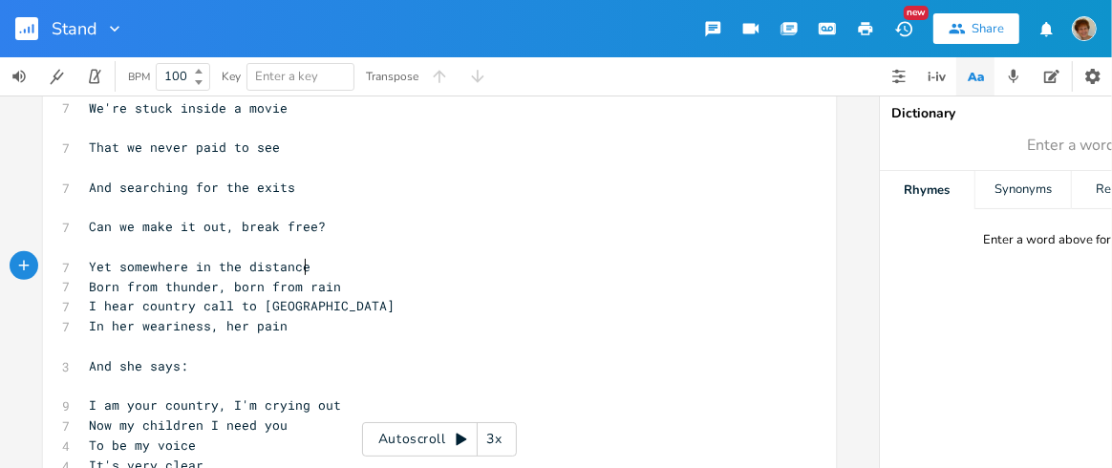
click at [354, 260] on pre "Yet somewhere in the distance" at bounding box center [430, 267] width 690 height 20
click at [133, 303] on span "I hear country call to [GEOGRAPHIC_DATA]" at bounding box center [242, 305] width 306 height 17
type textarea "my"
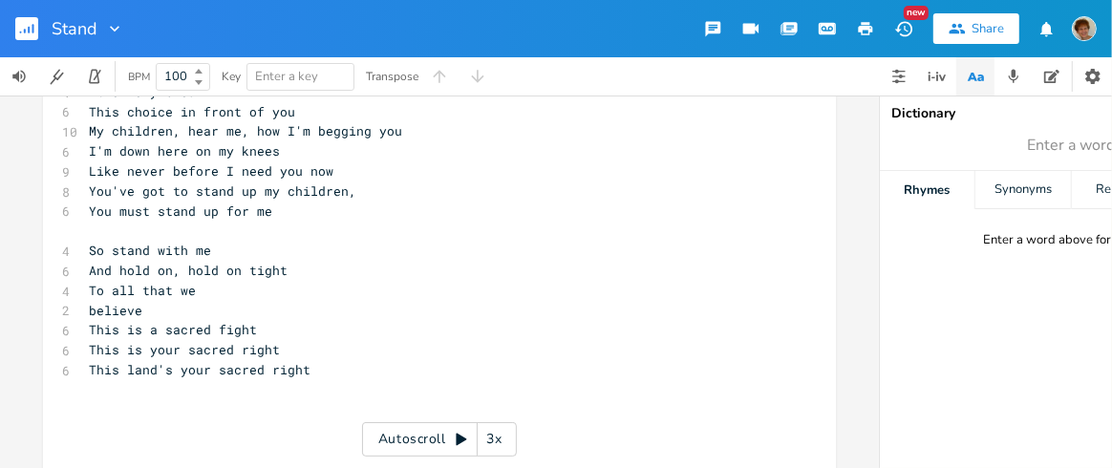
scroll to position [963, 0]
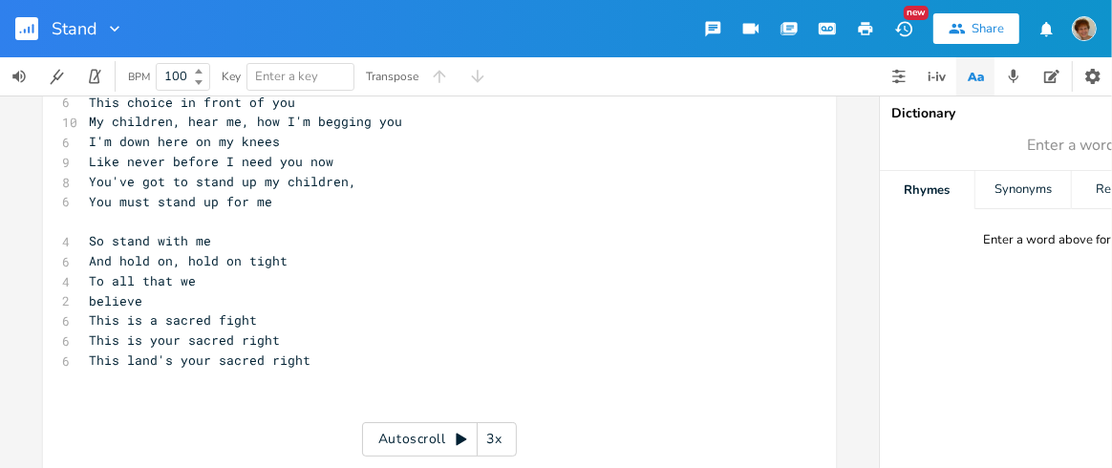
click at [350, 368] on pre "This land's your sacred right" at bounding box center [430, 361] width 690 height 20
type textarea "We'll stand, a wall of"
type textarea "d up tall, a wall"
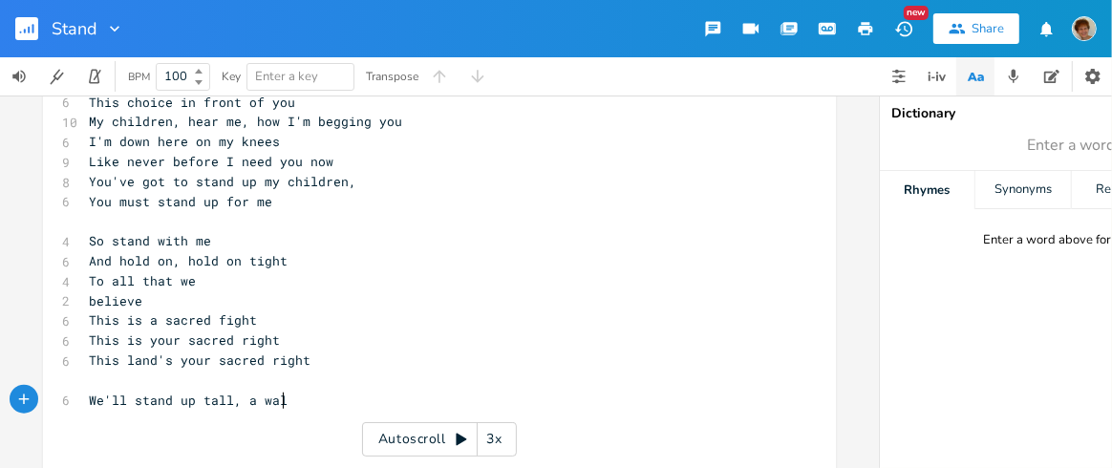
scroll to position [0, 86]
type textarea "human wall"
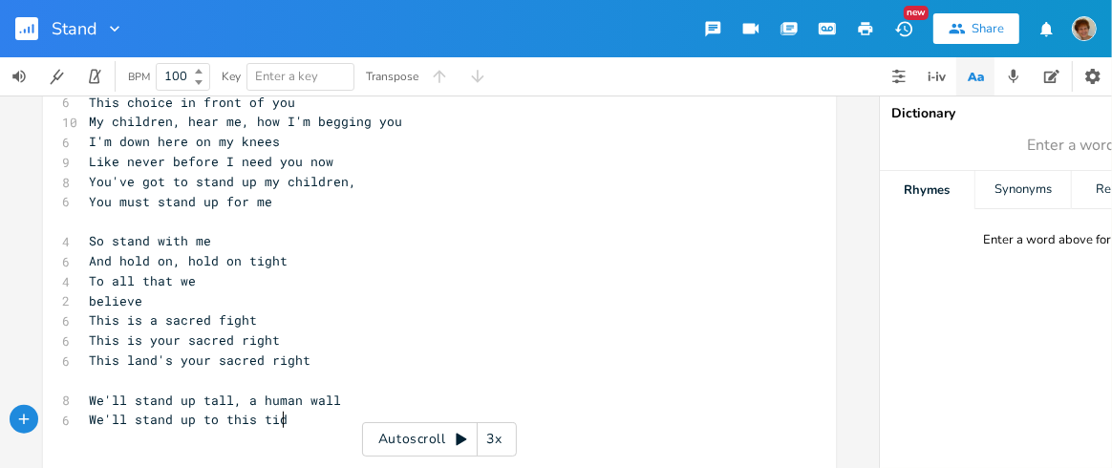
type textarea "We'll stand up to this tide"
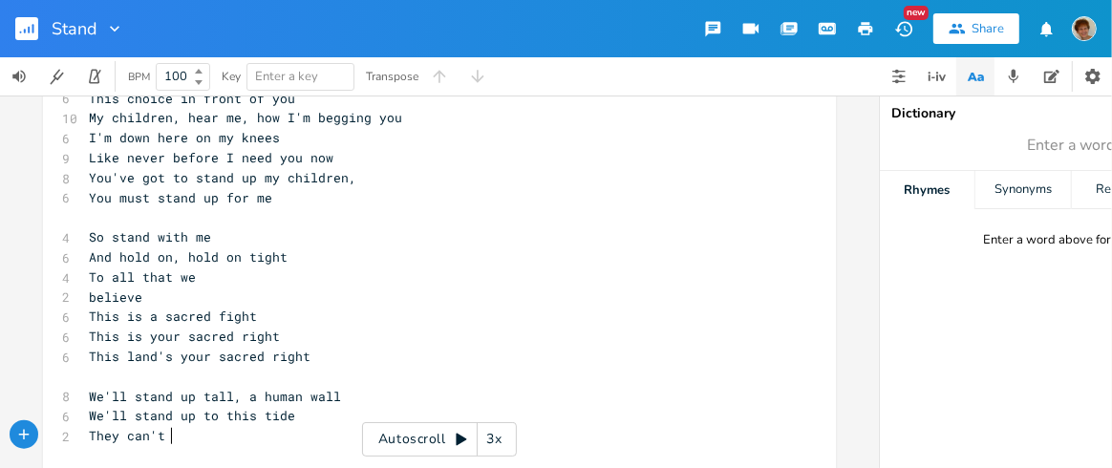
scroll to position [0, 67]
type textarea "They can't hold back believers"
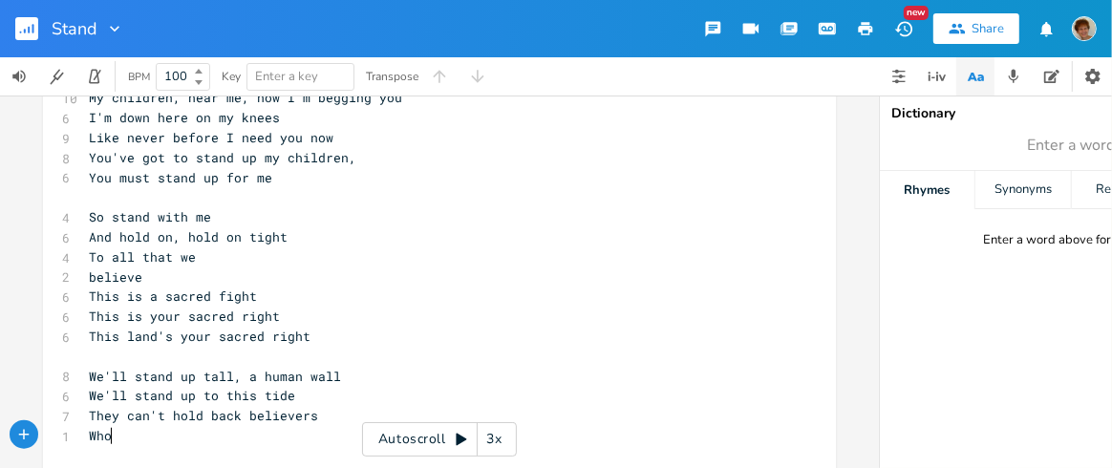
scroll to position [0, 30]
type textarea "Who stand up for what's right"
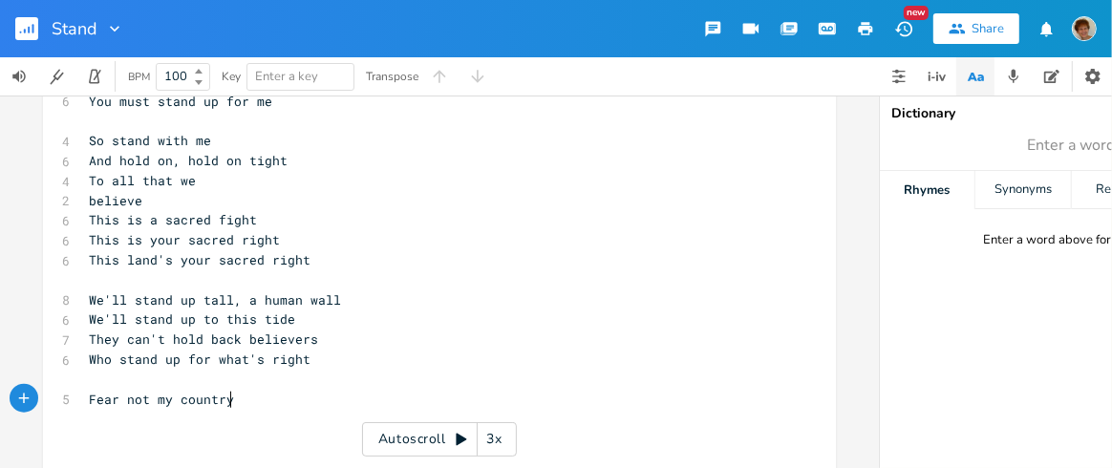
type textarea "Fear not my country"
type textarea ", we will not give in"
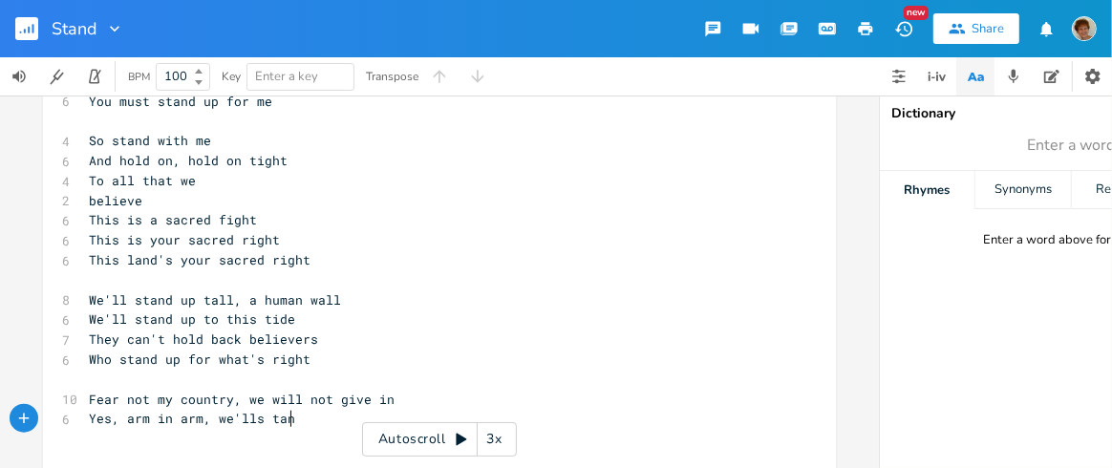
type textarea "Yes, arm in arm, we'lls tand"
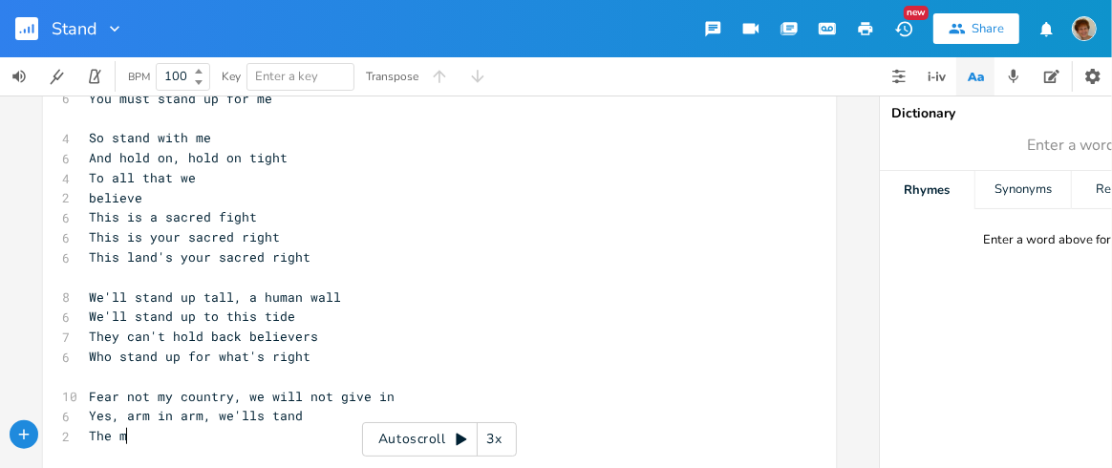
scroll to position [0, 48]
type textarea "The mounb"
type textarea "tain is massive, let the fight b"
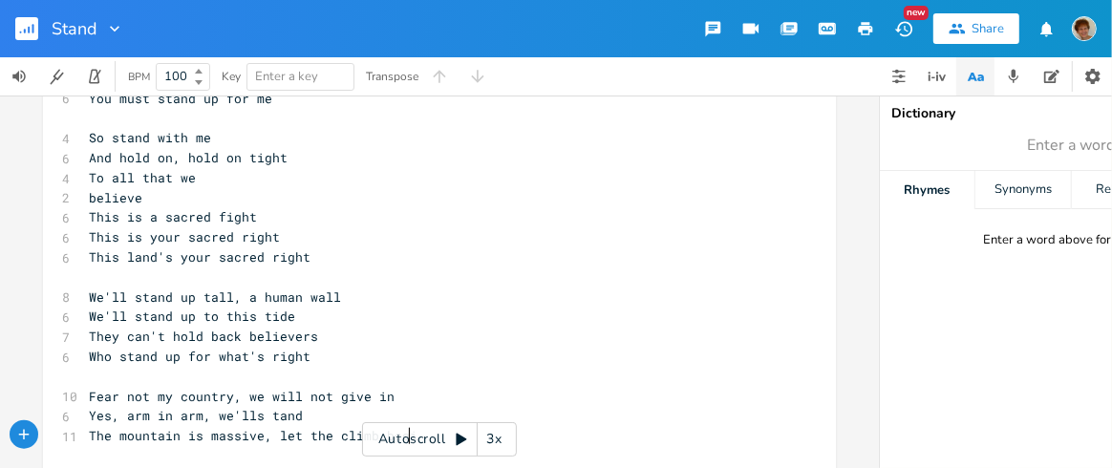
type textarea "climb begin"
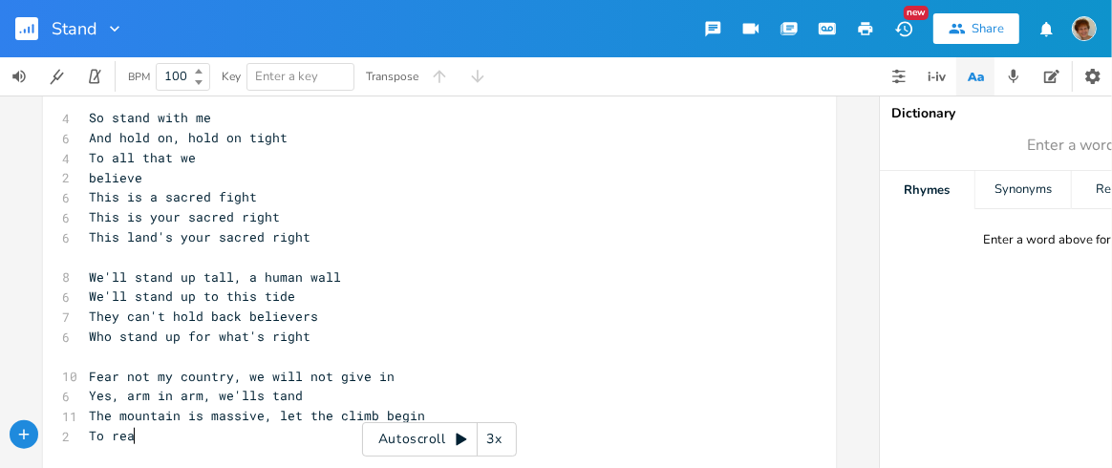
type textarea "To reach"
click at [247, 390] on span "Yes, arm in arm, we'lls tand" at bounding box center [196, 395] width 214 height 17
click at [302, 392] on pre "Yes, arm in arm, we'll s tand" at bounding box center [430, 396] width 690 height 20
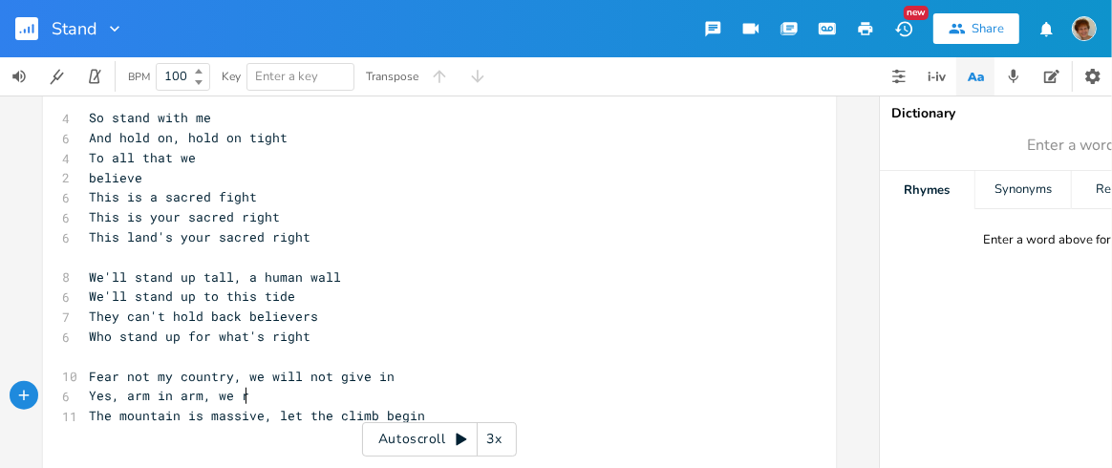
type textarea "e rise"
click at [420, 414] on pre "The mountain is massive, let the climb begin" at bounding box center [430, 416] width 690 height 20
type textarea "The promised land"
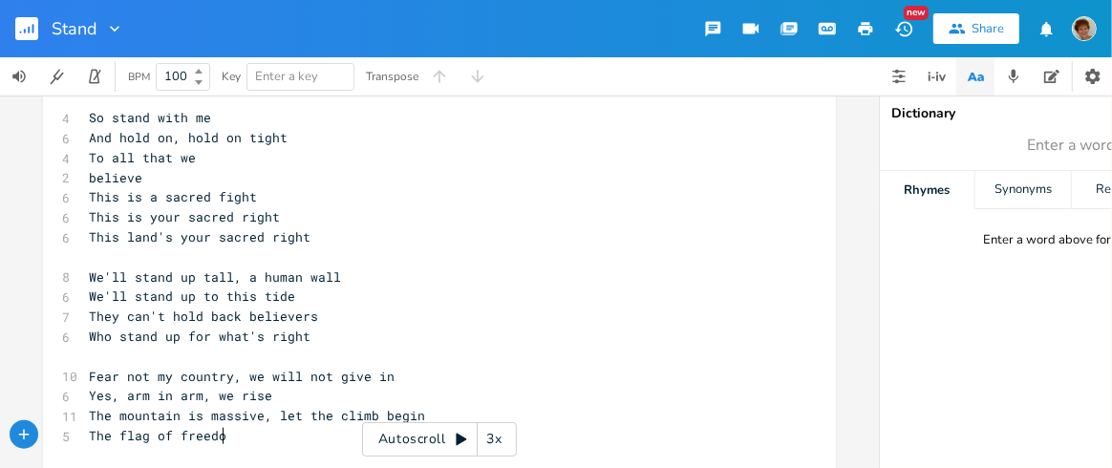
type textarea "flag of freedom"
click at [143, 434] on span "The flag of freedom" at bounding box center [161, 435] width 145 height 17
type textarea "bells"
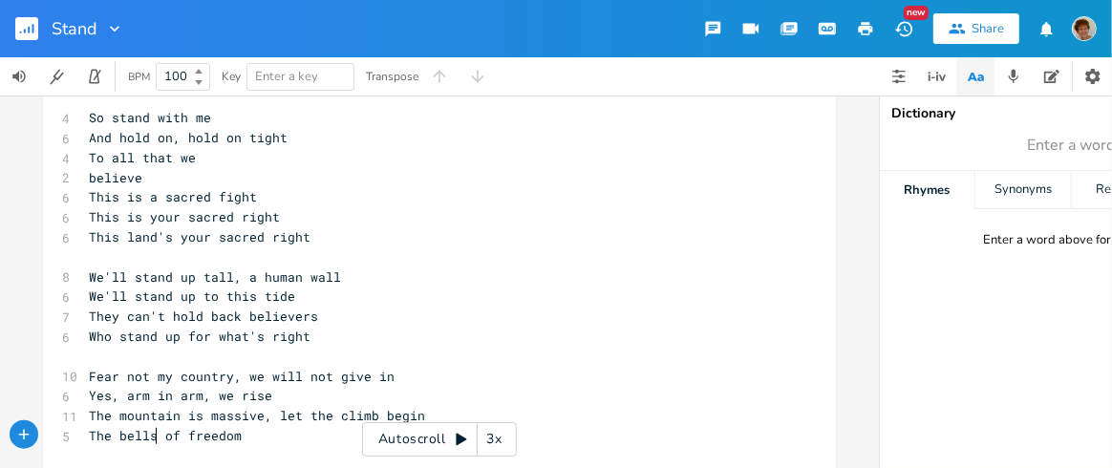
click at [249, 434] on pre "The bells of freedom" at bounding box center [430, 436] width 690 height 20
type textarea "will ring on the promised land"
click at [472, 352] on pre "​" at bounding box center [430, 357] width 690 height 20
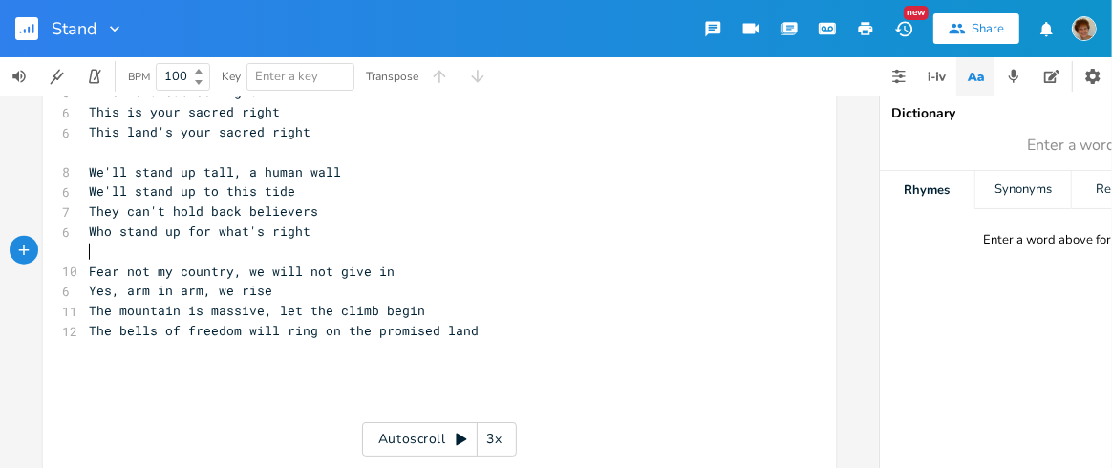
scroll to position [1197, 0]
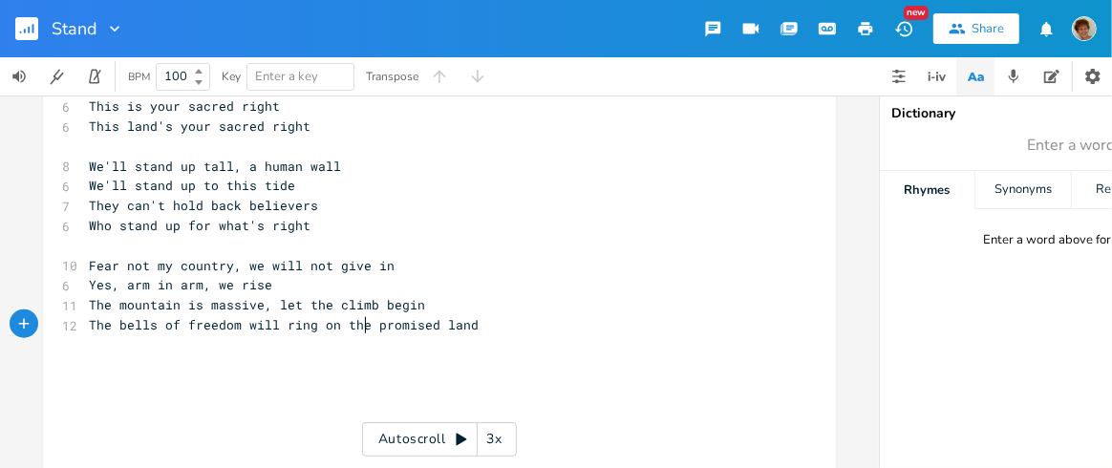
click at [357, 318] on span "The bells of freedom will ring on the promised land" at bounding box center [284, 324] width 390 height 17
click at [426, 323] on span "The bells of freedom will ring on the promised land" at bounding box center [284, 324] width 390 height 17
click at [268, 282] on pre "Yes, arm in arm, we rise" at bounding box center [430, 285] width 690 height 20
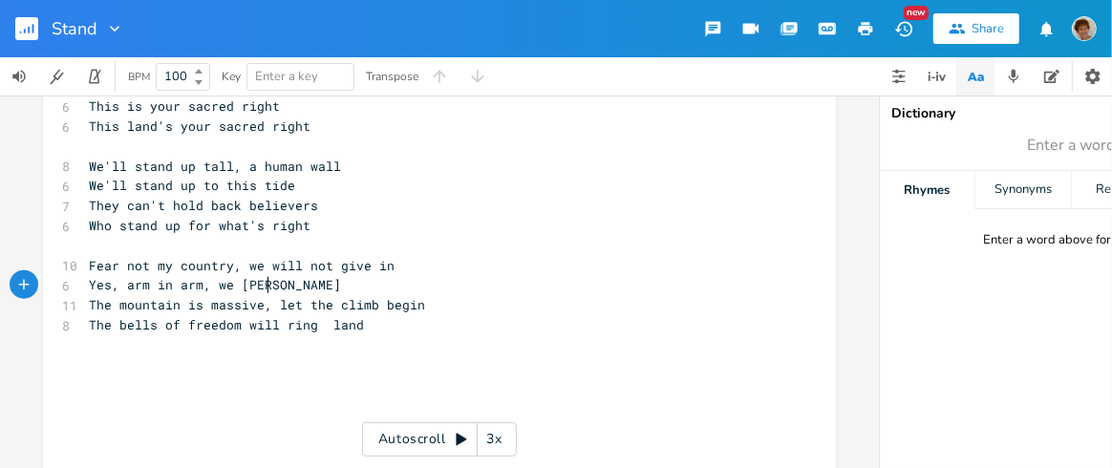
scroll to position [0, 30]
type textarea "stand"
click at [254, 300] on span "The mountain is massive, let the climb begin" at bounding box center [257, 304] width 336 height 17
type textarea "before us"
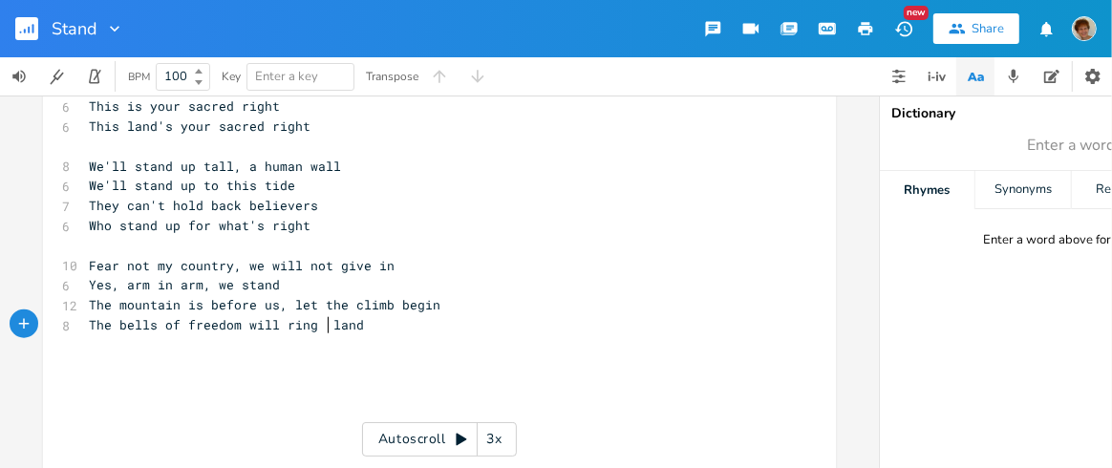
click at [321, 322] on span "The bells of freedom will ring land" at bounding box center [226, 324] width 275 height 17
click at [378, 325] on pre "The bells of freedom will ring land" at bounding box center [430, 325] width 690 height 20
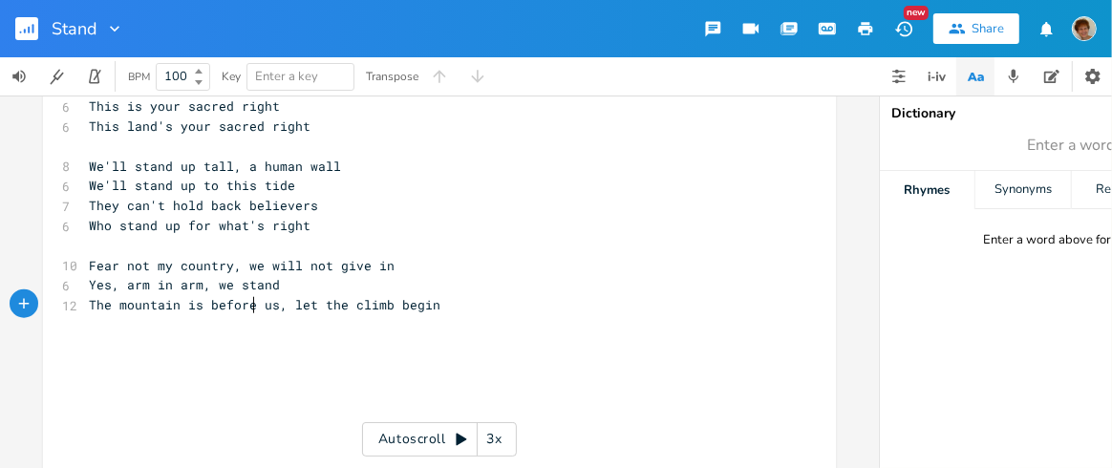
click at [247, 301] on span "The mountain is before us, let the climb begin" at bounding box center [265, 304] width 352 height 17
click at [195, 299] on span "The mountain is before us, let the climb begin" at bounding box center [265, 304] width 352 height 17
type textarea "may be tall but"
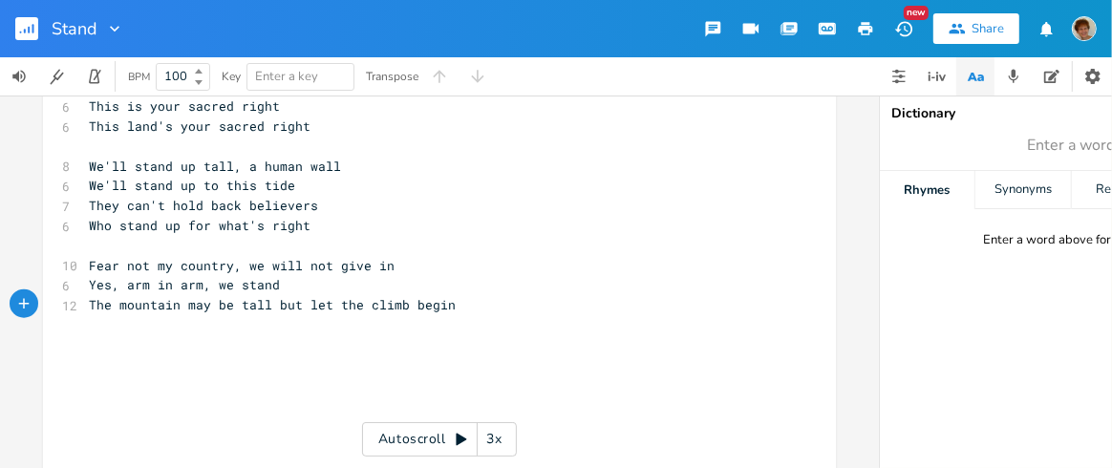
click at [496, 299] on pre "The mountain may be tall but let the climb begin" at bounding box center [430, 305] width 690 height 20
type textarea "We'll carry up freedom's flag"
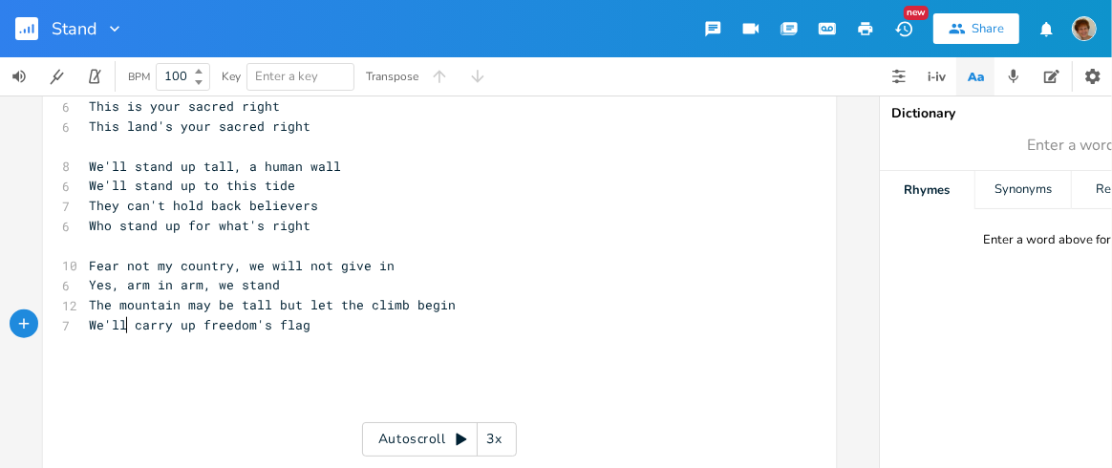
click at [118, 320] on span "We'll carry up freedom's flag" at bounding box center [200, 324] width 222 height 17
type textarea "So we can"
click at [225, 319] on span "So we can carry up freedom's flag" at bounding box center [215, 324] width 252 height 17
type textarea "We are carrying"
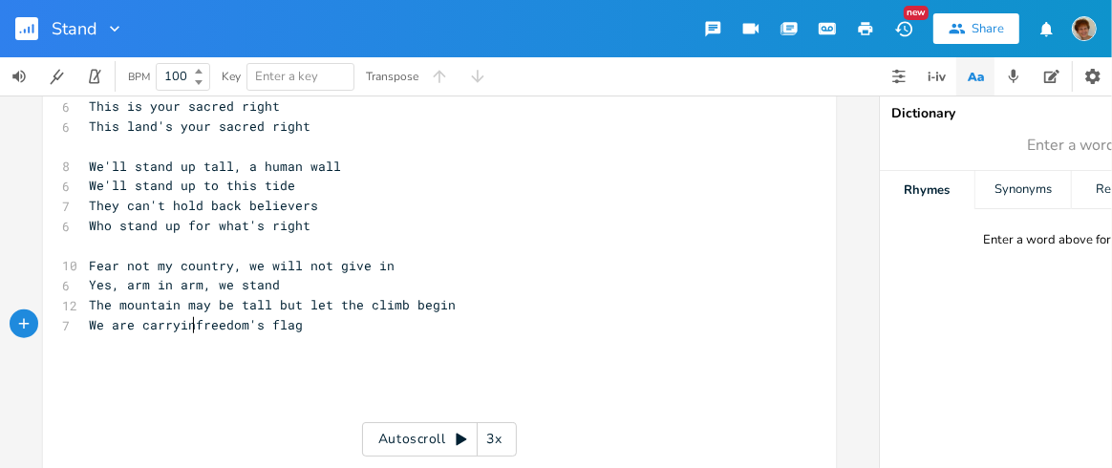
scroll to position [0, 93]
click at [279, 398] on pre "​" at bounding box center [430, 405] width 690 height 20
click at [407, 338] on pre "​" at bounding box center [430, 345] width 690 height 20
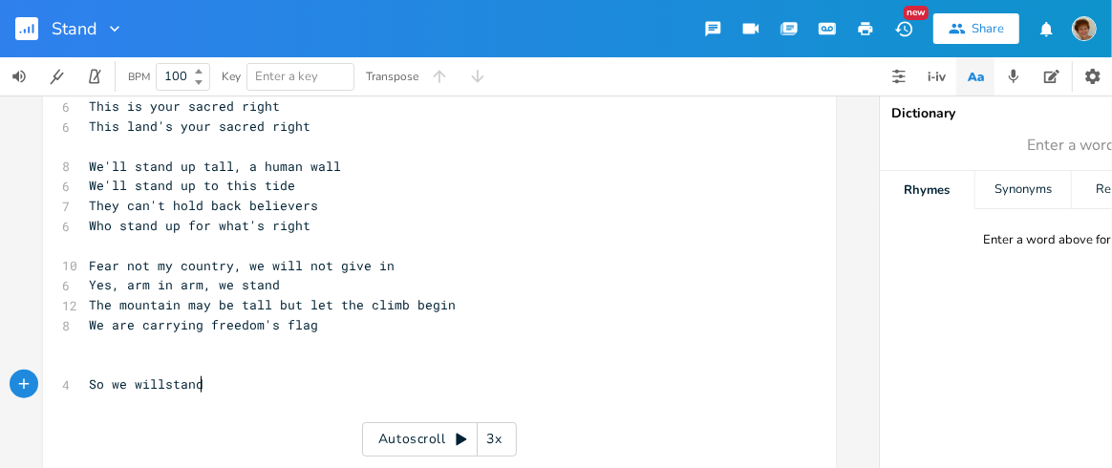
type textarea "So we willstand"
type textarea "stand, with you"
type textarea "And hold on, hold on tight"
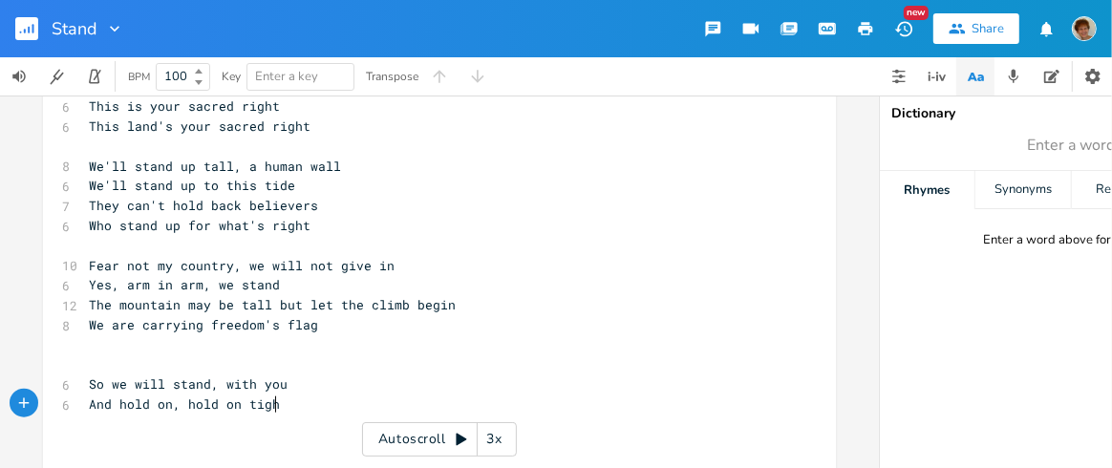
scroll to position [0, 147]
type textarea "To all that we"
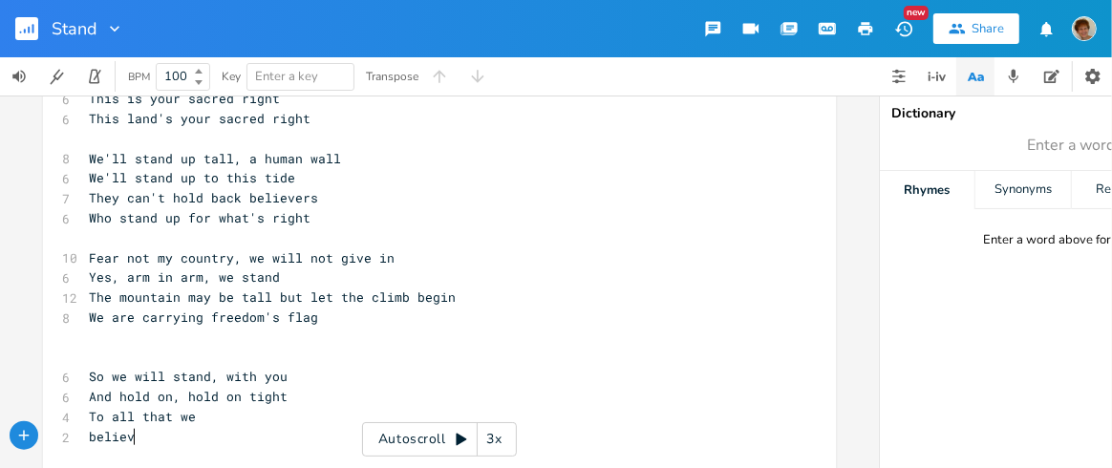
type textarea "believe"
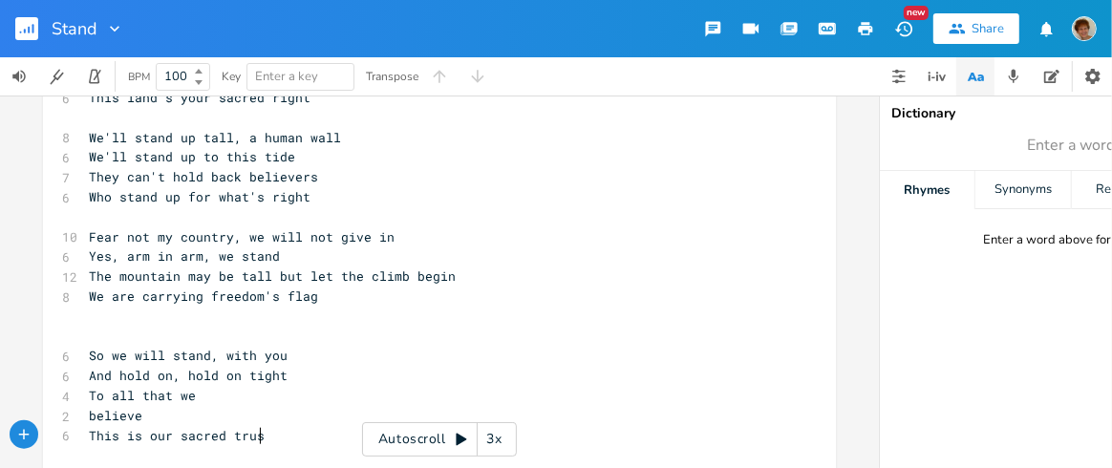
type textarea "This is our sacred trust"
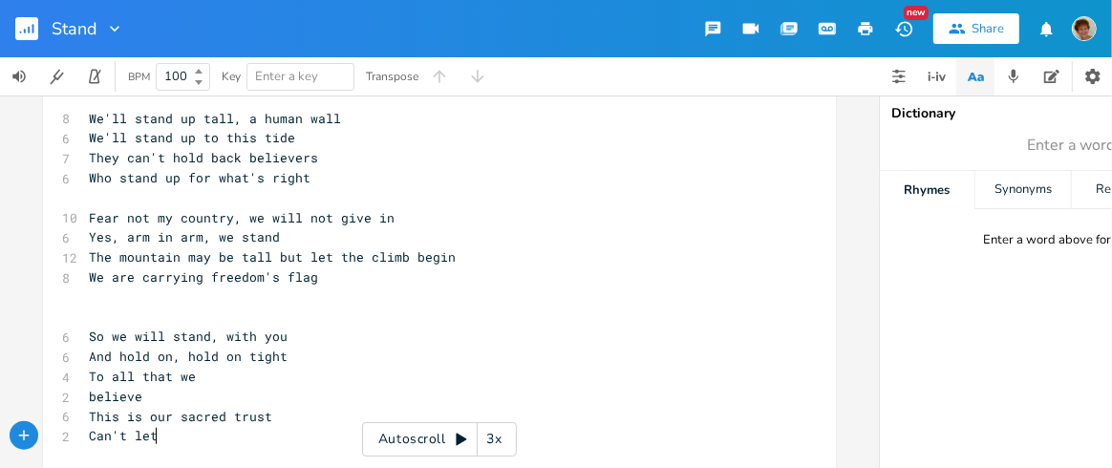
scroll to position [0, 50]
type textarea "Can't let our dreams die in the t"
type textarea "dust"
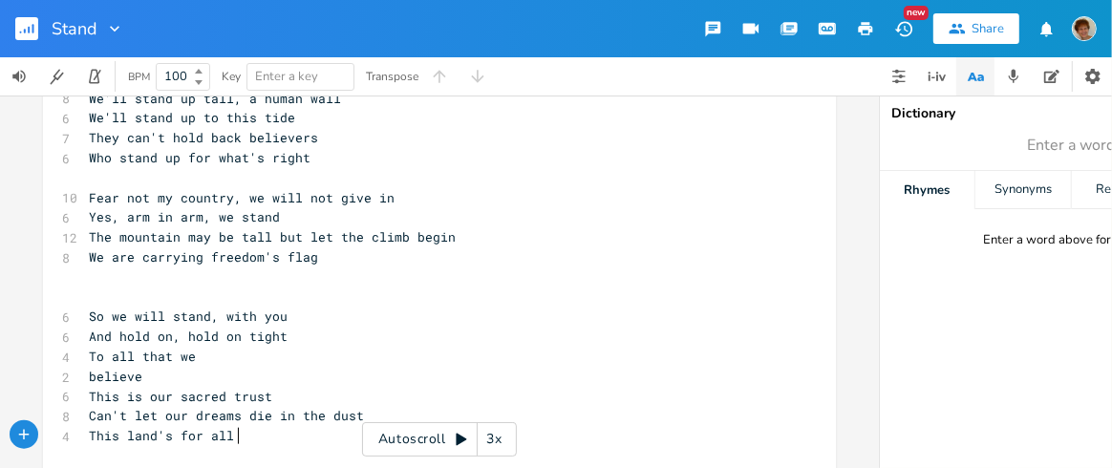
scroll to position [0, 99]
type textarea "This land's for all - this land's for all -"
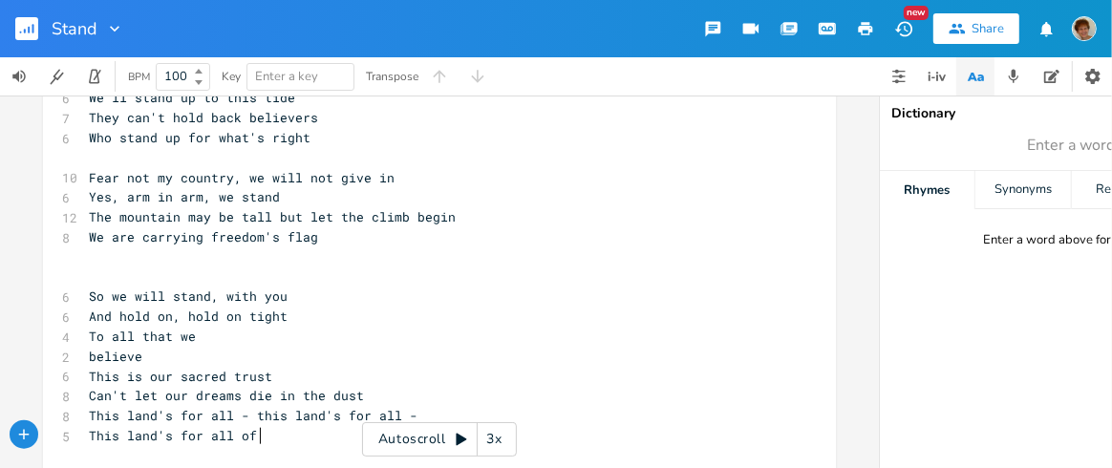
type textarea "This land's for all of us"
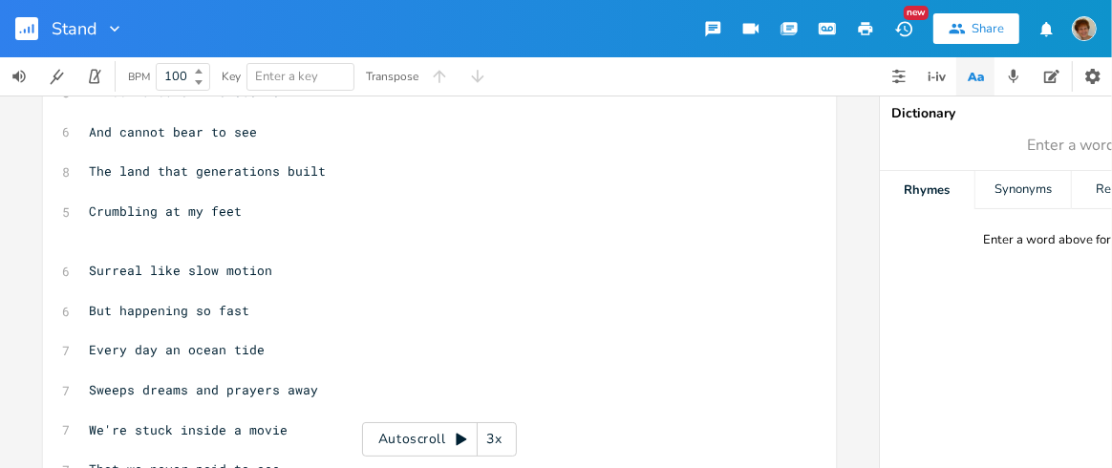
scroll to position [254, 0]
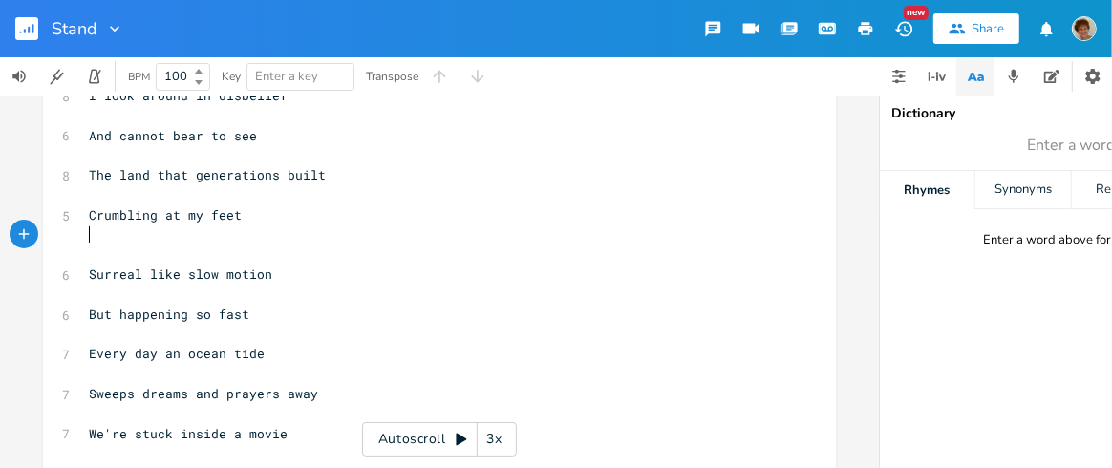
click at [97, 233] on pre "​" at bounding box center [430, 236] width 690 height 20
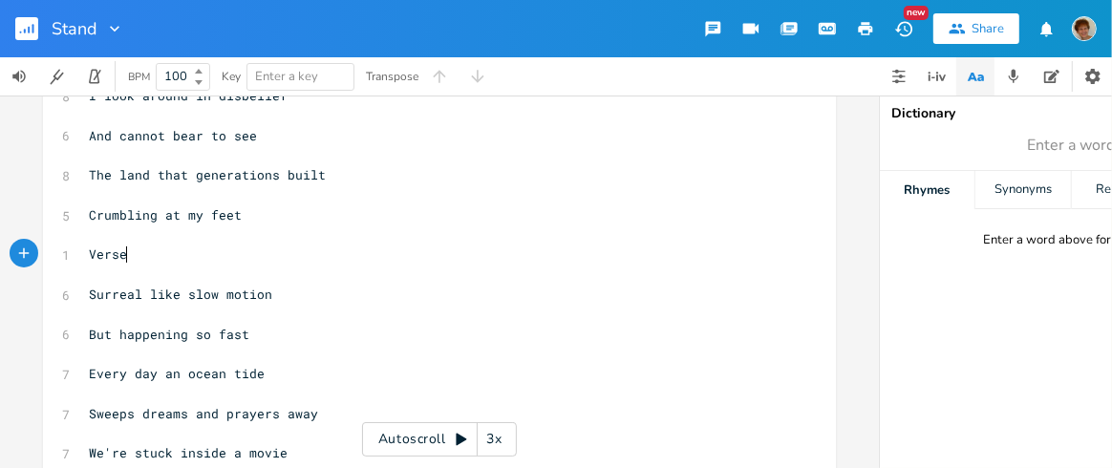
scroll to position [0, 33]
type textarea "Verse 23"
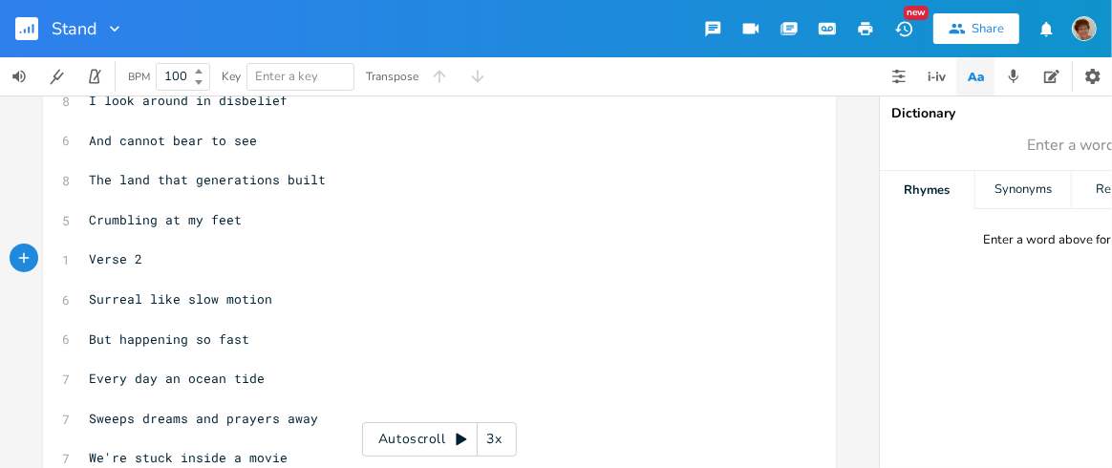
scroll to position [244, 0]
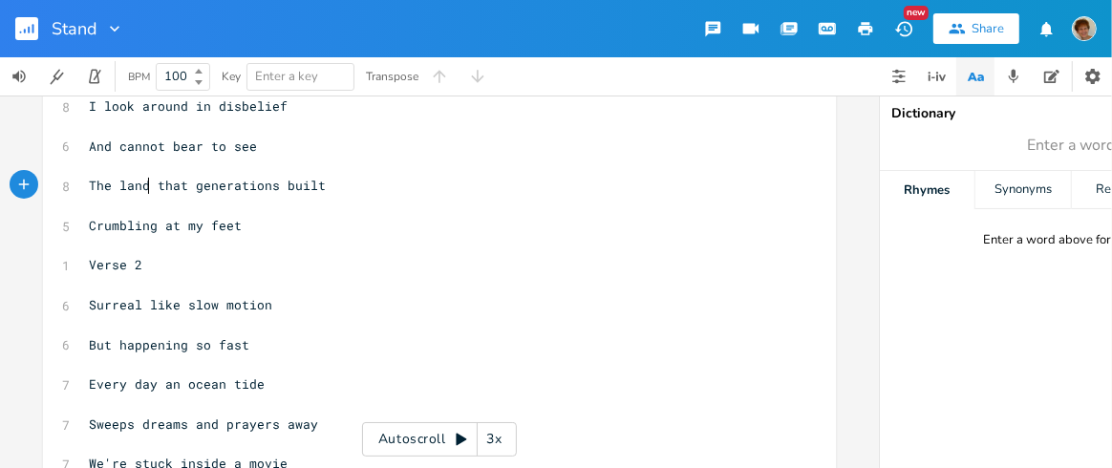
click at [142, 182] on span "The land that generations built" at bounding box center [207, 185] width 237 height 17
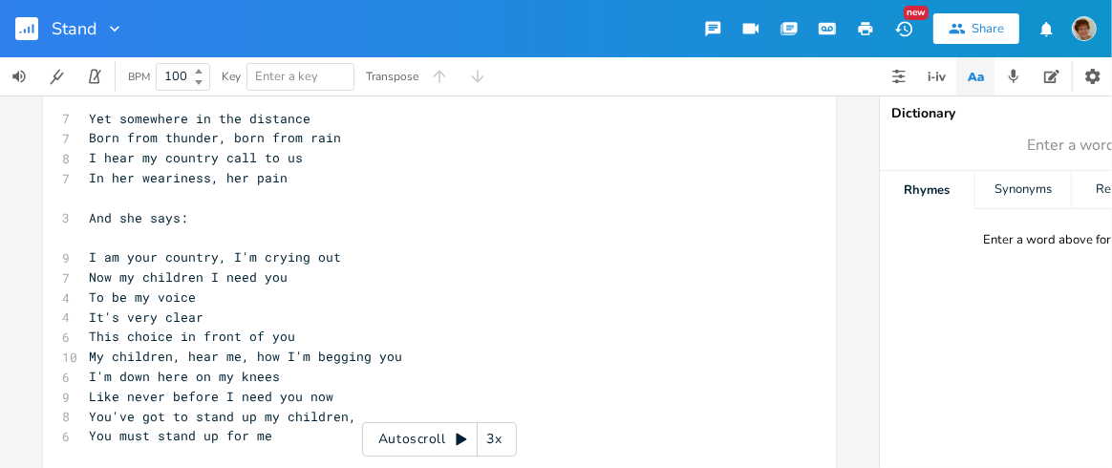
scroll to position [761, 0]
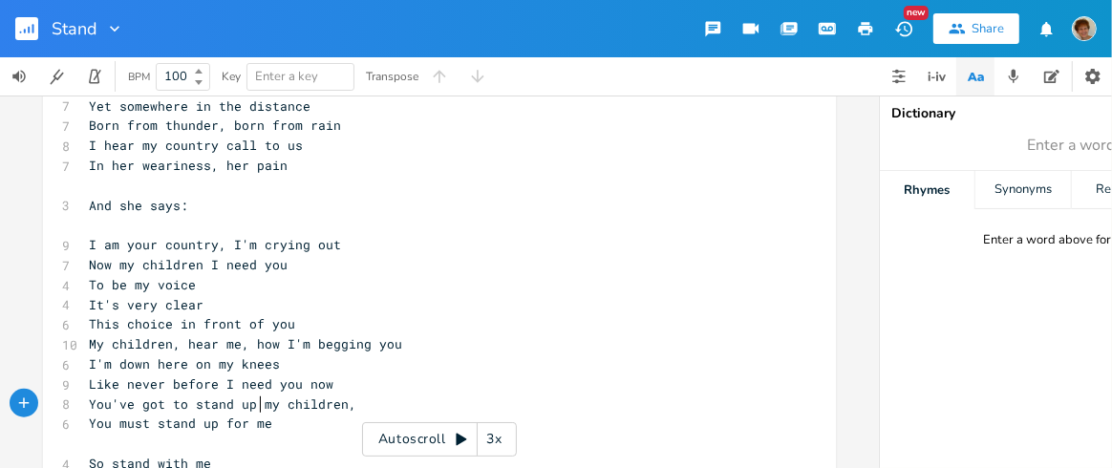
click at [252, 401] on span "You've got to stand up my children," at bounding box center [223, 404] width 268 height 17
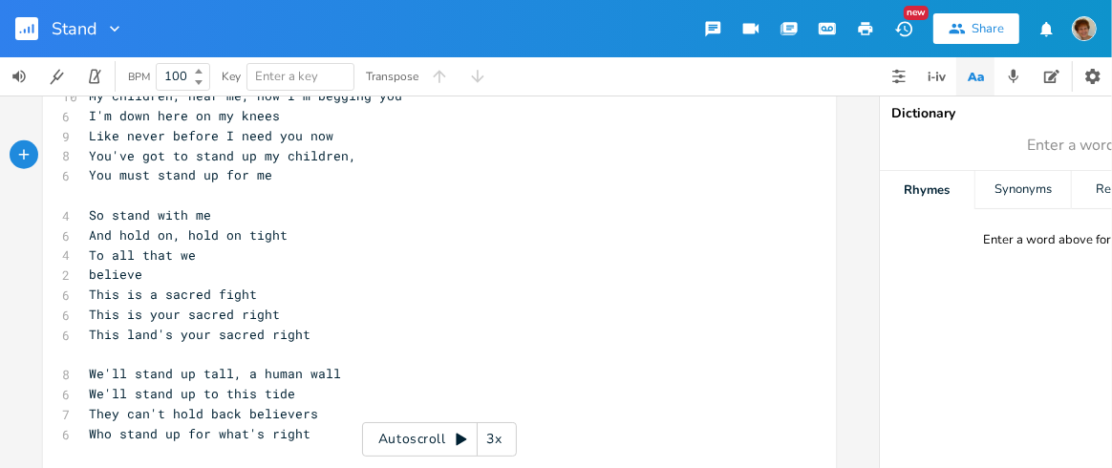
scroll to position [1013, 0]
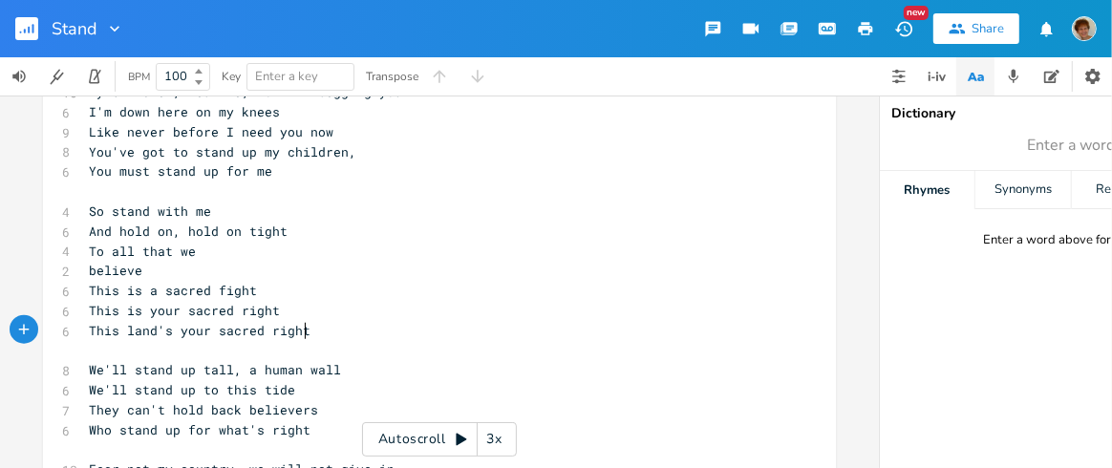
click at [378, 330] on pre "This land's your sacred right" at bounding box center [430, 331] width 690 height 20
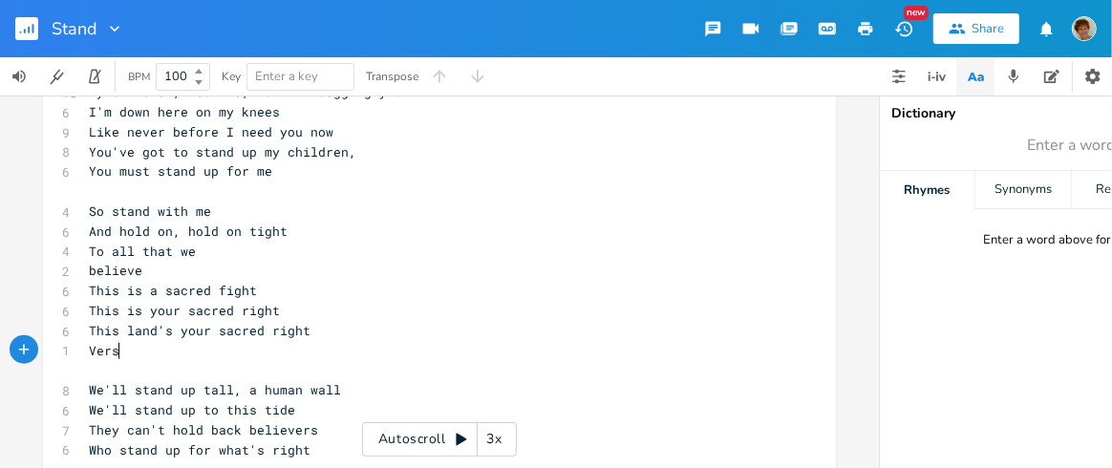
type textarea "Verse"
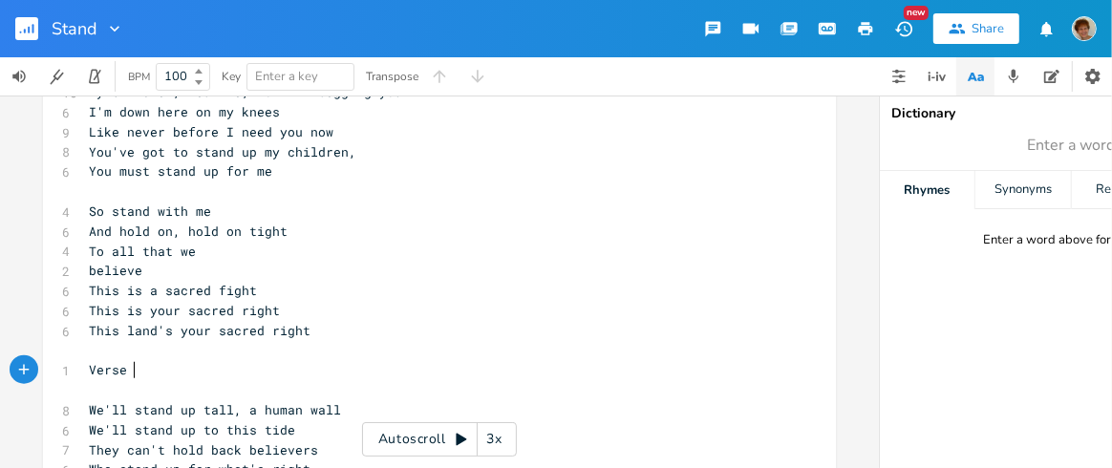
type textarea "Verse 3"
click at [164, 365] on div "Verse 3 x [Verse 1] ​ 8 Sometimes it feels too much to hold ​ 7 The weight of t…" at bounding box center [439, 9] width 793 height 1830
click at [504, 295] on pre "This is a sacred fight" at bounding box center [430, 291] width 690 height 20
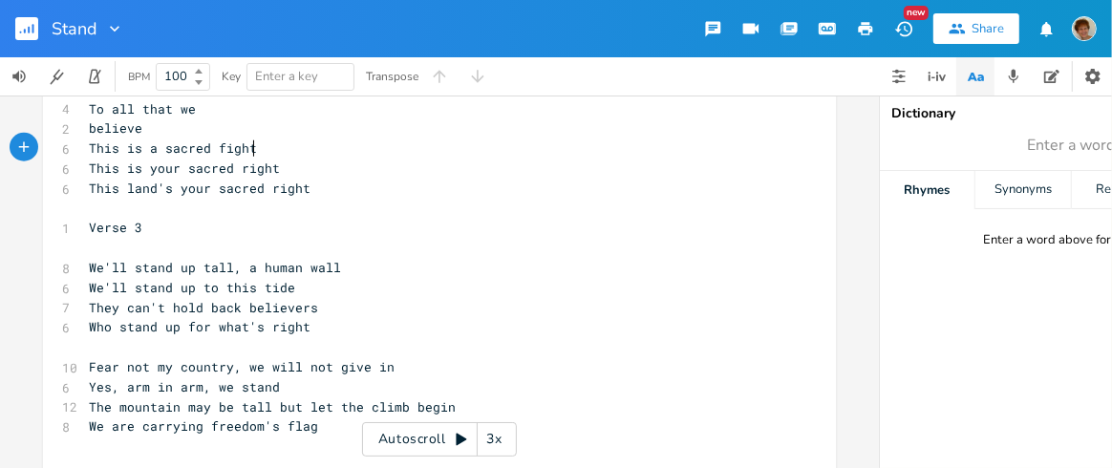
scroll to position [1158, 0]
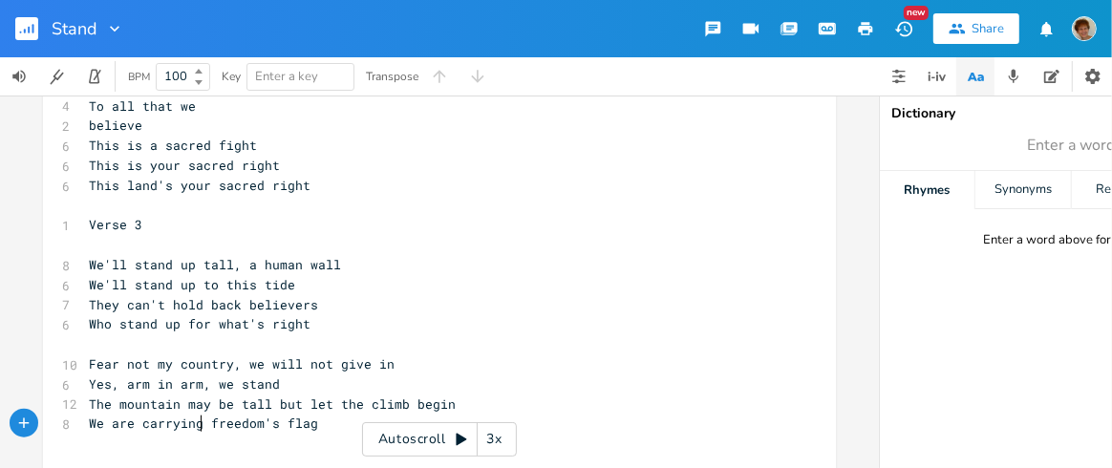
click at [198, 421] on span "We are carrying freedom's flag" at bounding box center [203, 423] width 229 height 17
click at [326, 425] on pre "We are carrying freedom's flag" at bounding box center [430, 424] width 690 height 20
click at [209, 417] on span "We are carrying freedom's flag" at bounding box center [203, 423] width 229 height 17
type textarea "F"
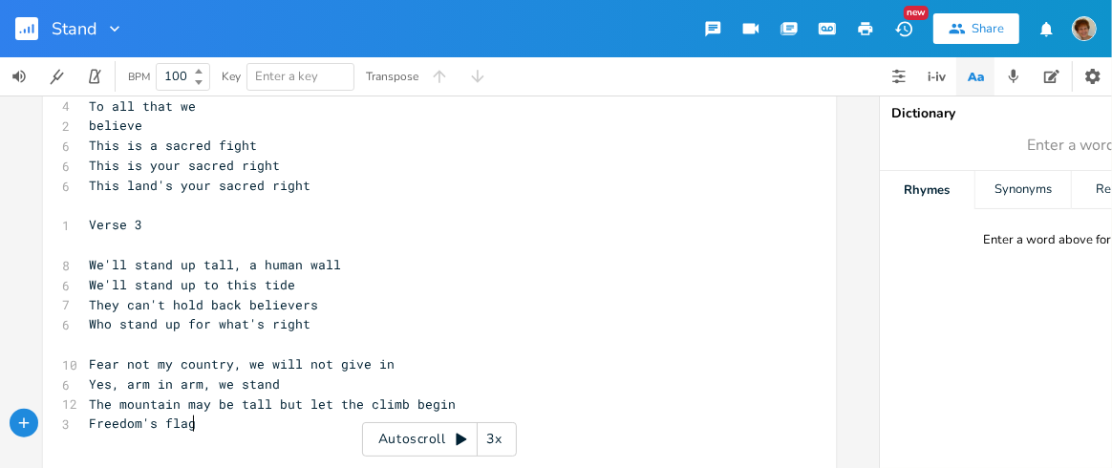
click at [203, 420] on pre "Freedom's flag" at bounding box center [430, 424] width 690 height 20
type textarea "will fly again"
click at [195, 381] on span "Yes, arm in arm, we stand" at bounding box center [184, 384] width 191 height 17
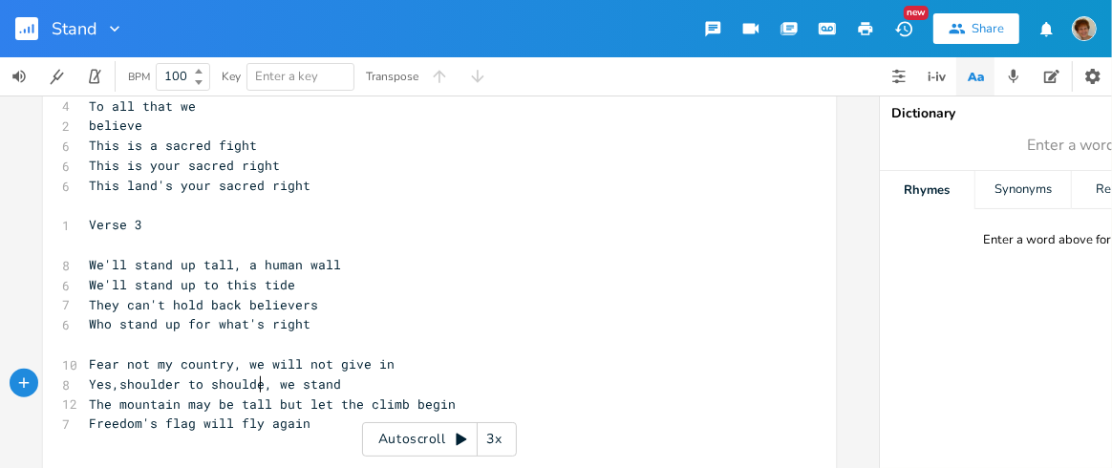
type textarea "shoulder to shoulder"
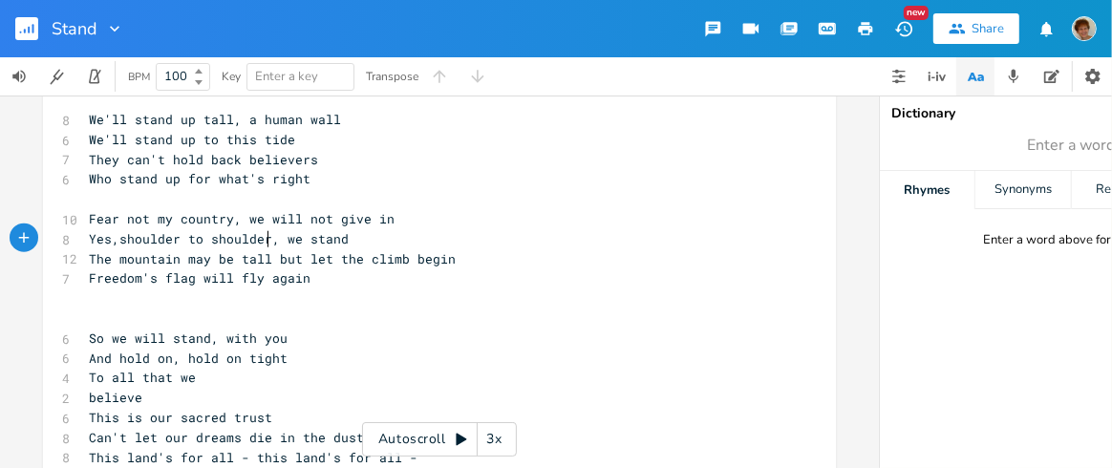
scroll to position [1312, 0]
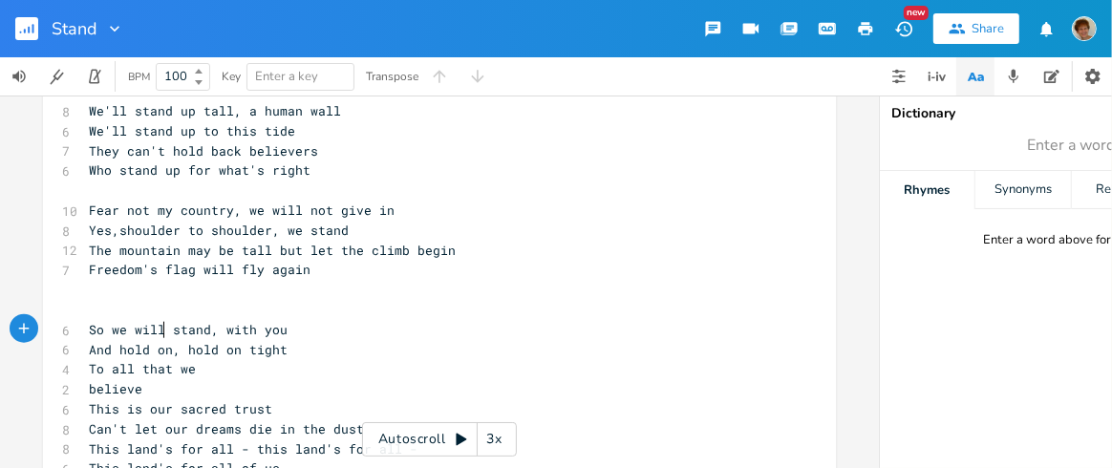
click at [161, 324] on span "So we will stand, with you" at bounding box center [188, 329] width 199 height 17
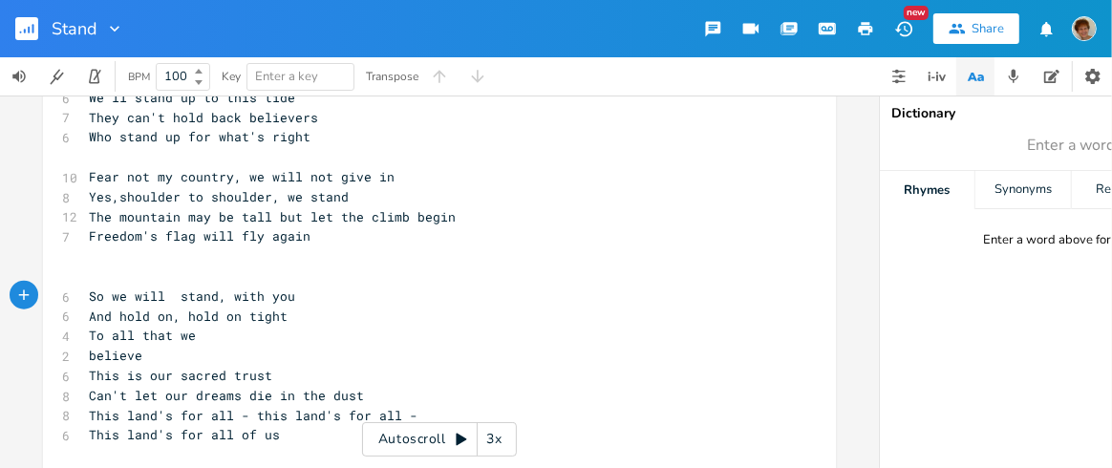
scroll to position [1389, 0]
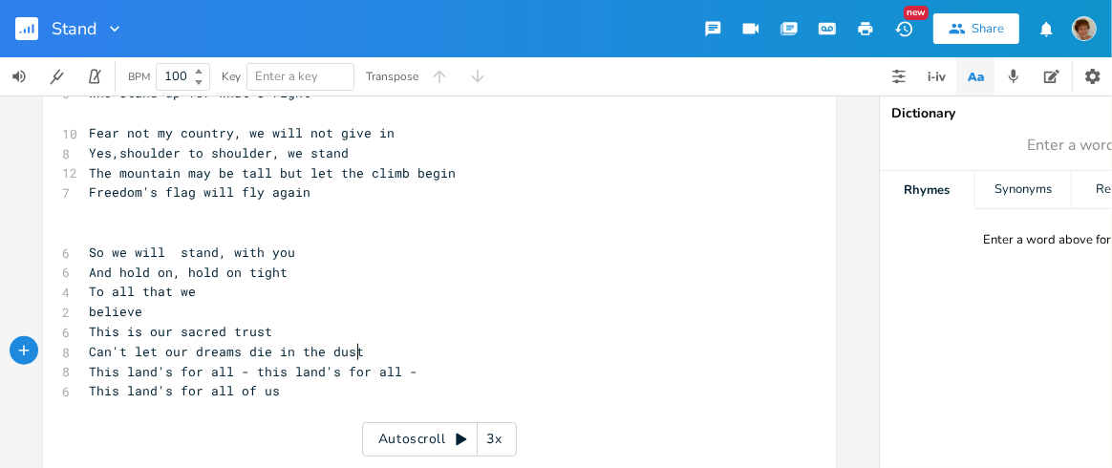
click at [369, 346] on pre "Can't let our dreams die in the dust" at bounding box center [430, 352] width 690 height 20
click at [360, 352] on pre "Can't let our dreams die in the dust" at bounding box center [430, 352] width 690 height 20
click at [358, 347] on pre "Can't let our dreams die in the dust" at bounding box center [430, 352] width 690 height 20
click at [367, 339] on pre "This is our sacred trust" at bounding box center [430, 332] width 690 height 20
click at [370, 344] on pre "Can't let our dreams die in the dust" at bounding box center [430, 352] width 690 height 20
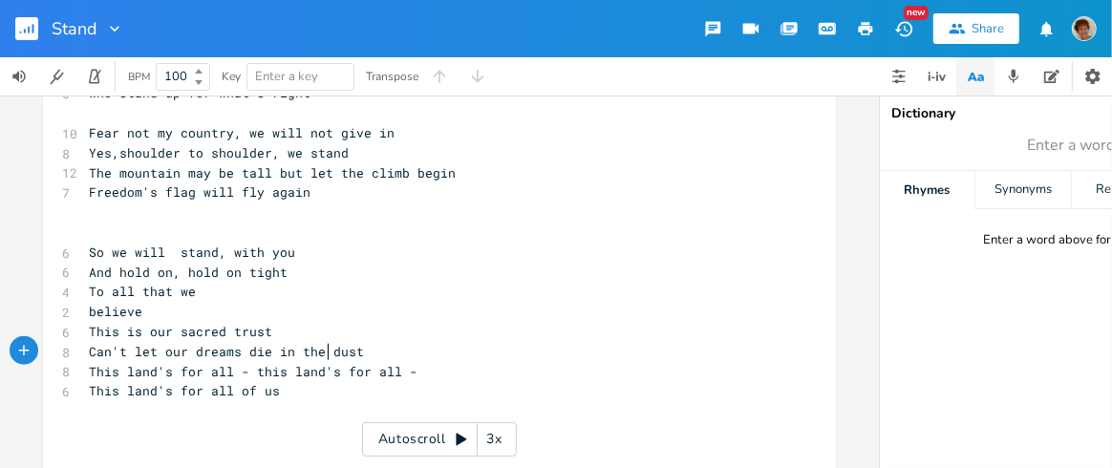
click at [318, 347] on span "Can't let our dreams die in the dust" at bounding box center [226, 351] width 275 height 17
click at [367, 348] on pre "Can't let our dreams die in the dust" at bounding box center [430, 352] width 690 height 20
